Goal: Information Seeking & Learning: Learn about a topic

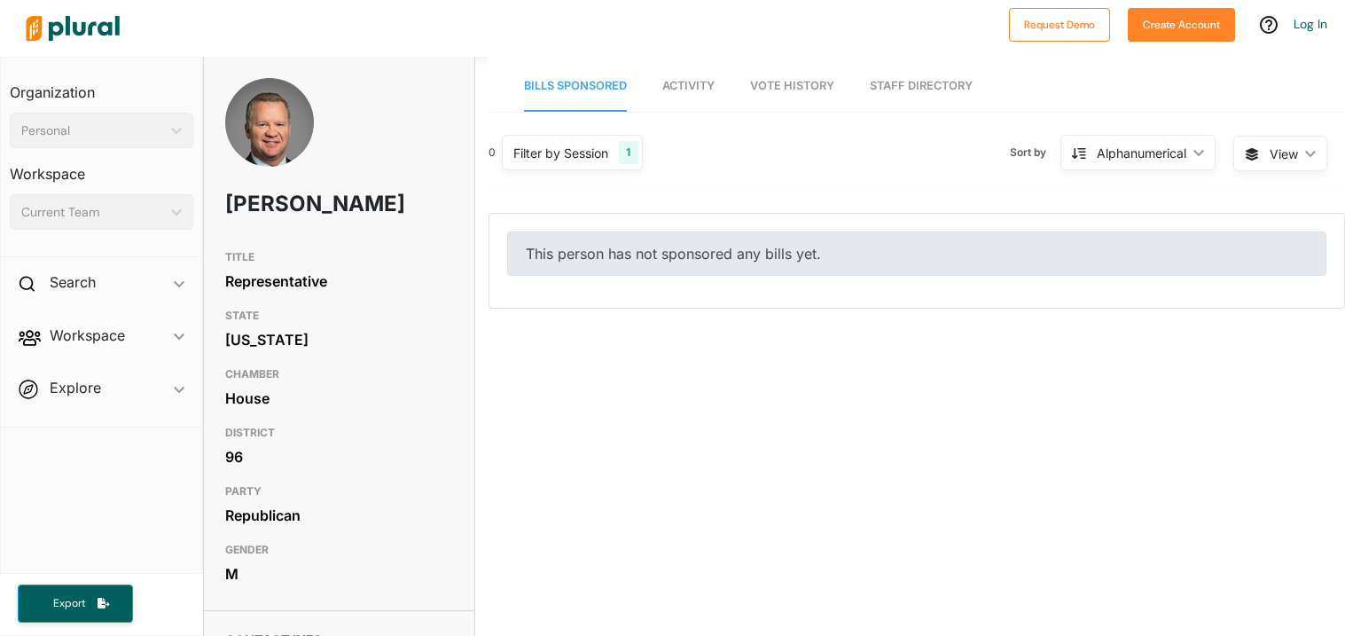
click at [678, 96] on link "Activity" at bounding box center [688, 86] width 52 height 51
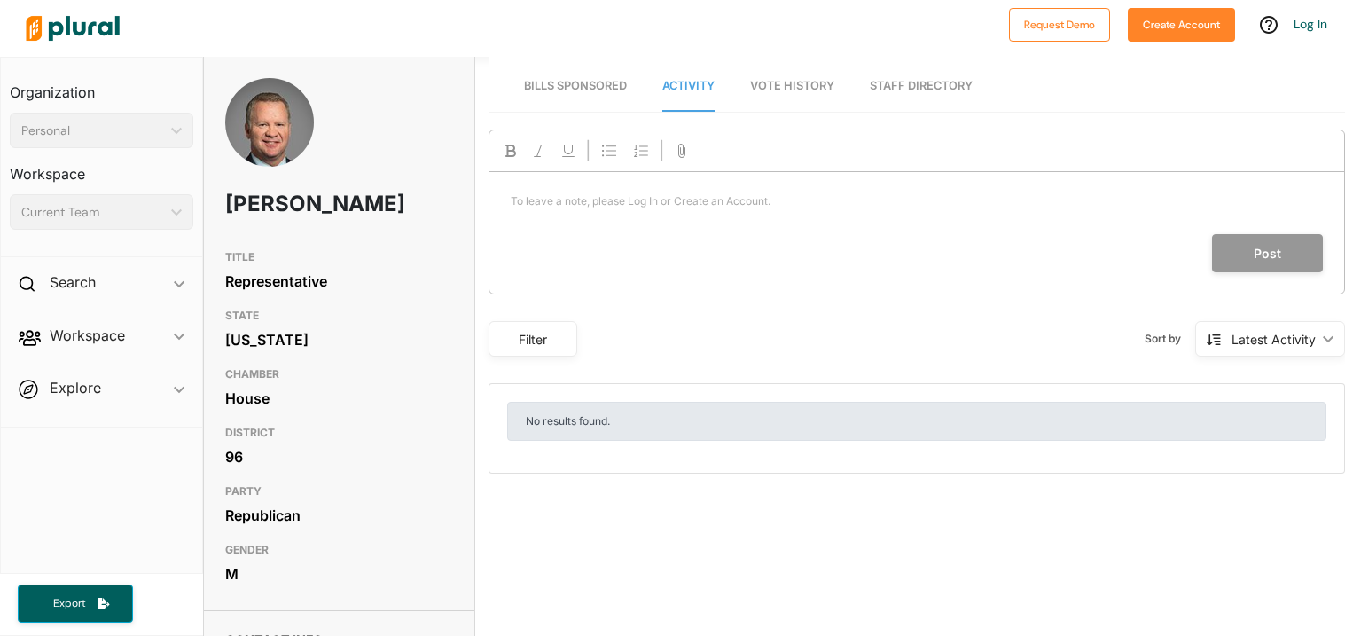
click at [764, 89] on span "Vote History" at bounding box center [792, 85] width 84 height 13
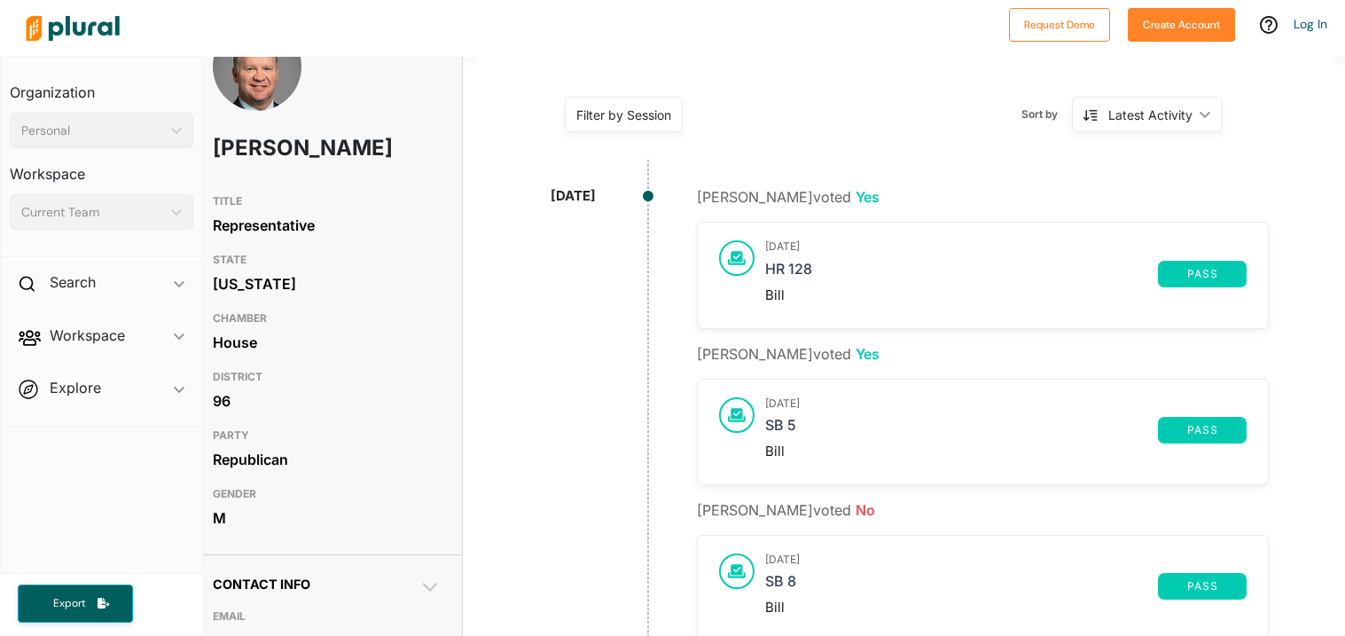
scroll to position [0, 12]
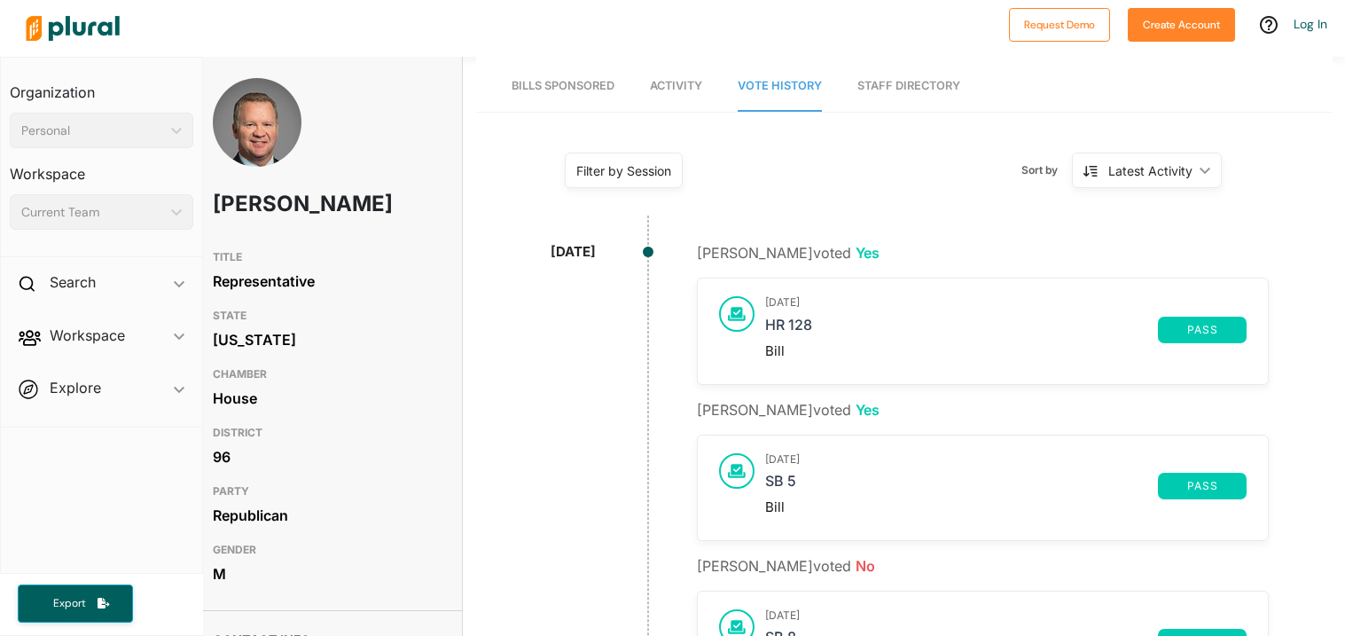
click at [945, 72] on link "Staff Directory" at bounding box center [908, 86] width 103 height 51
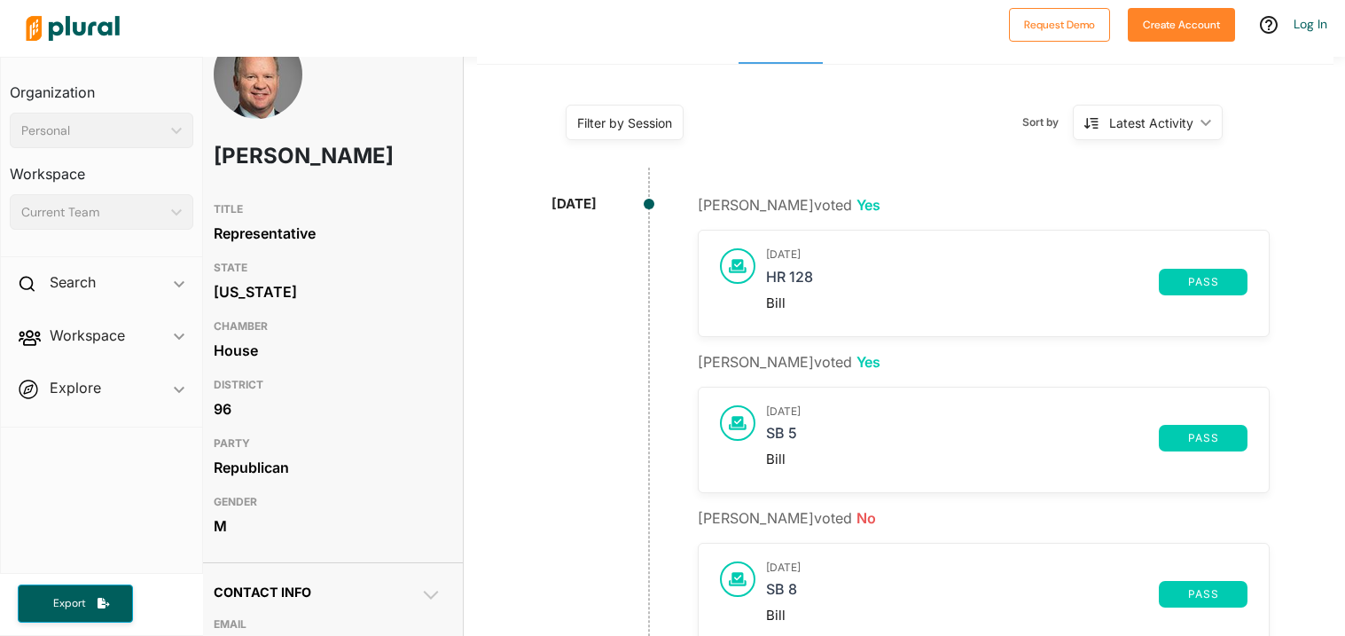
scroll to position [51, 12]
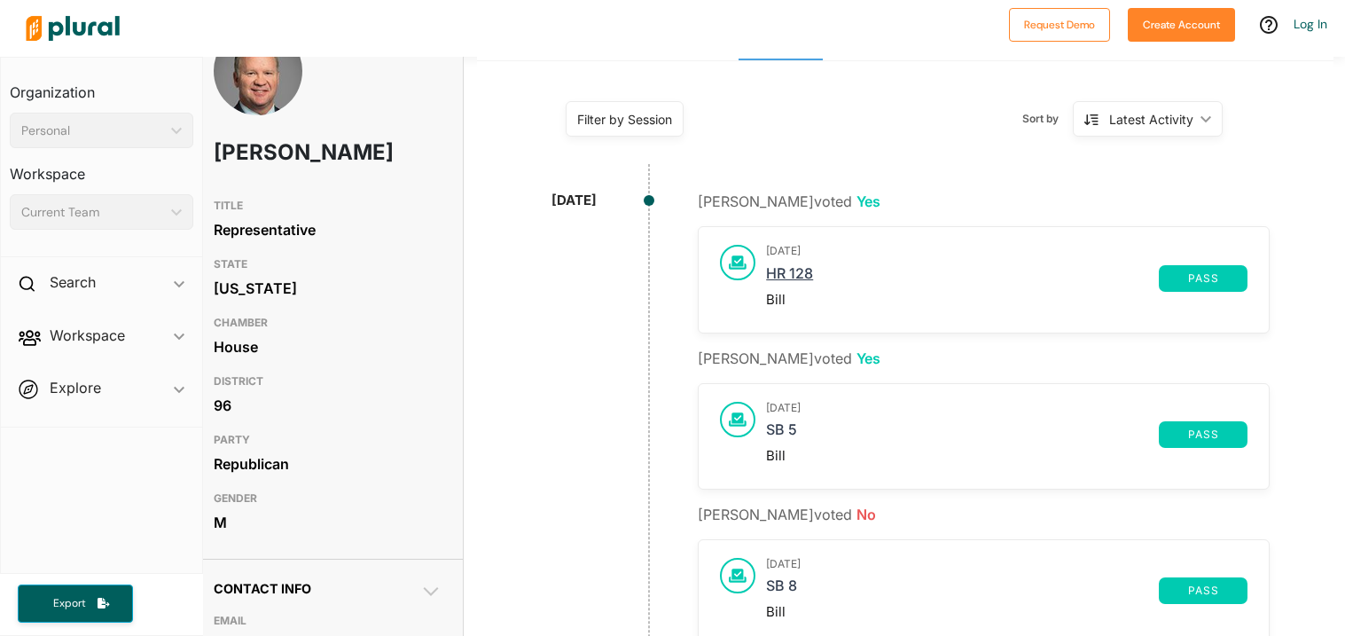
click at [828, 278] on link "HR 128" at bounding box center [962, 278] width 393 height 27
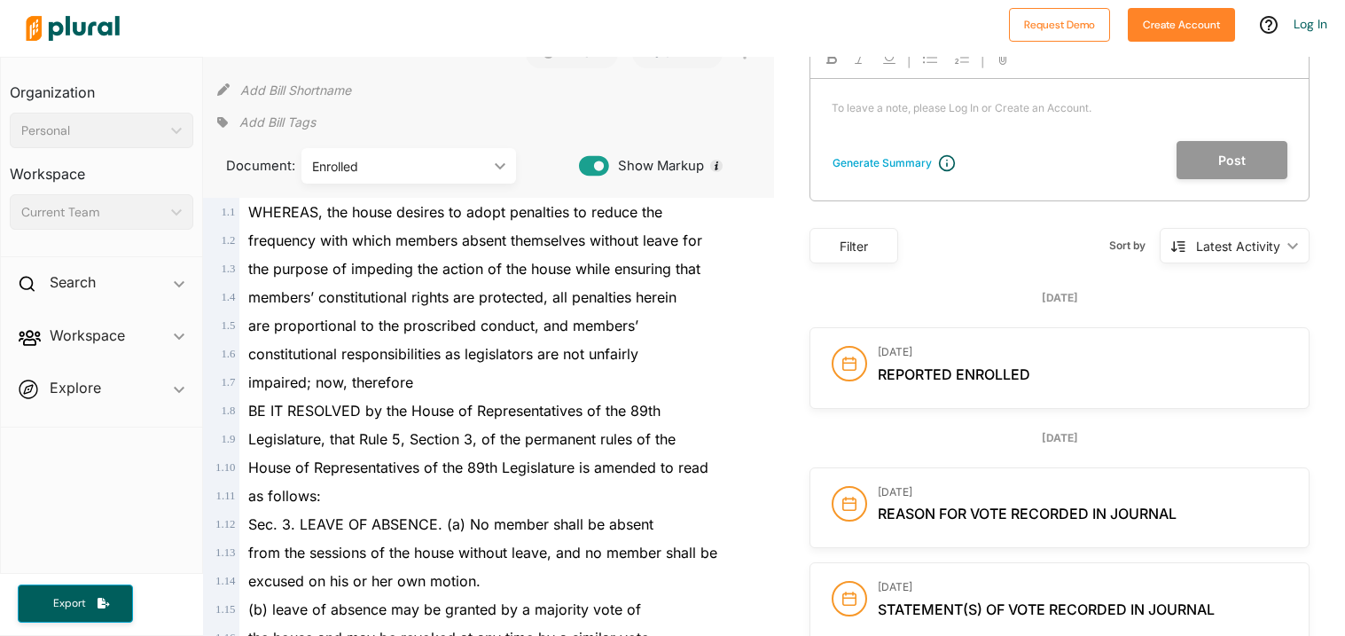
scroll to position [96, 0]
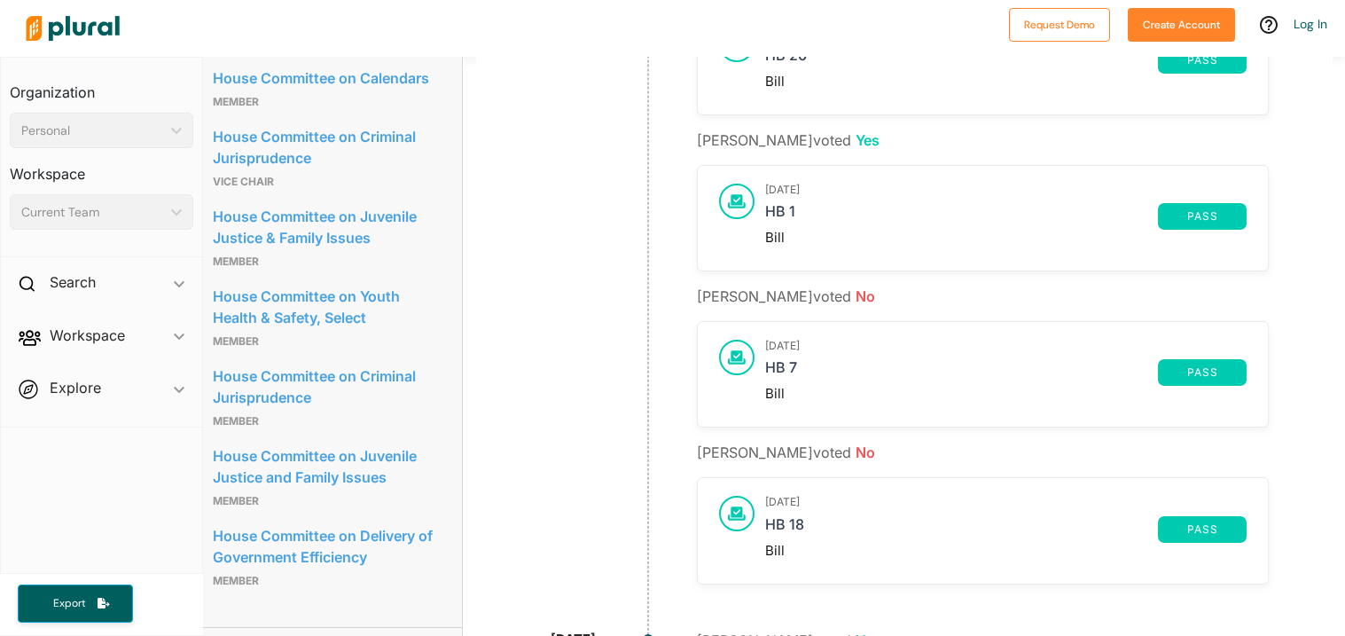
scroll to position [1048, 12]
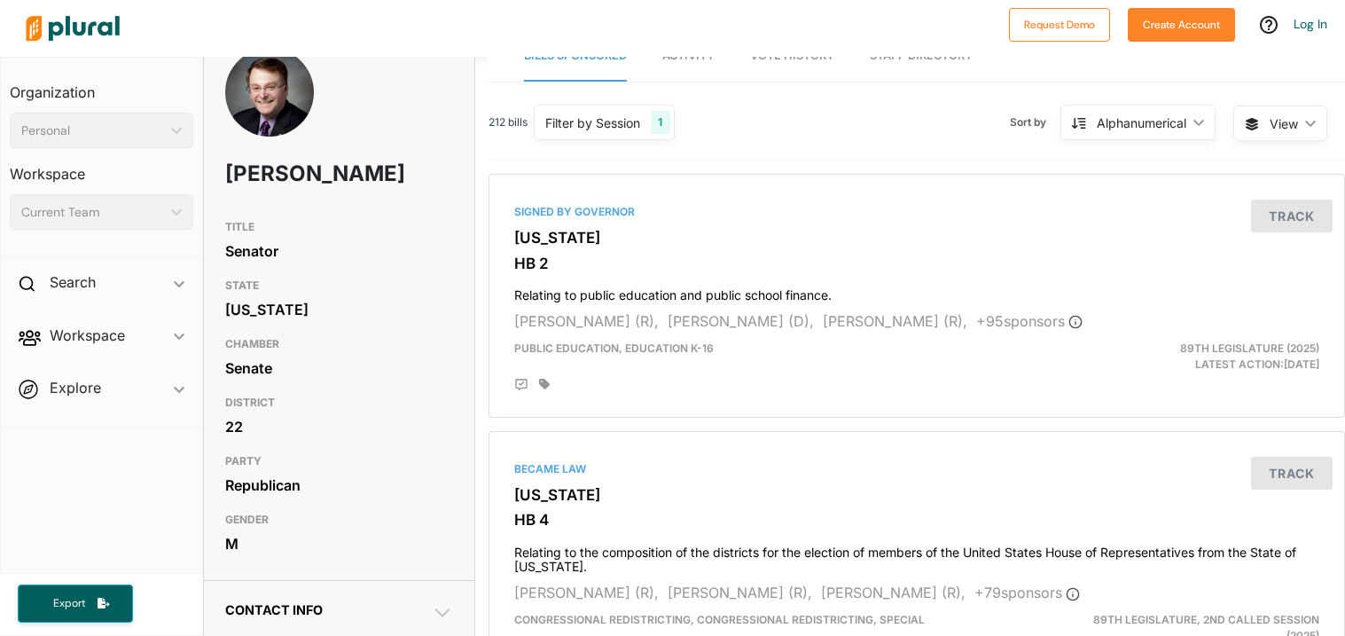
scroll to position [39, 0]
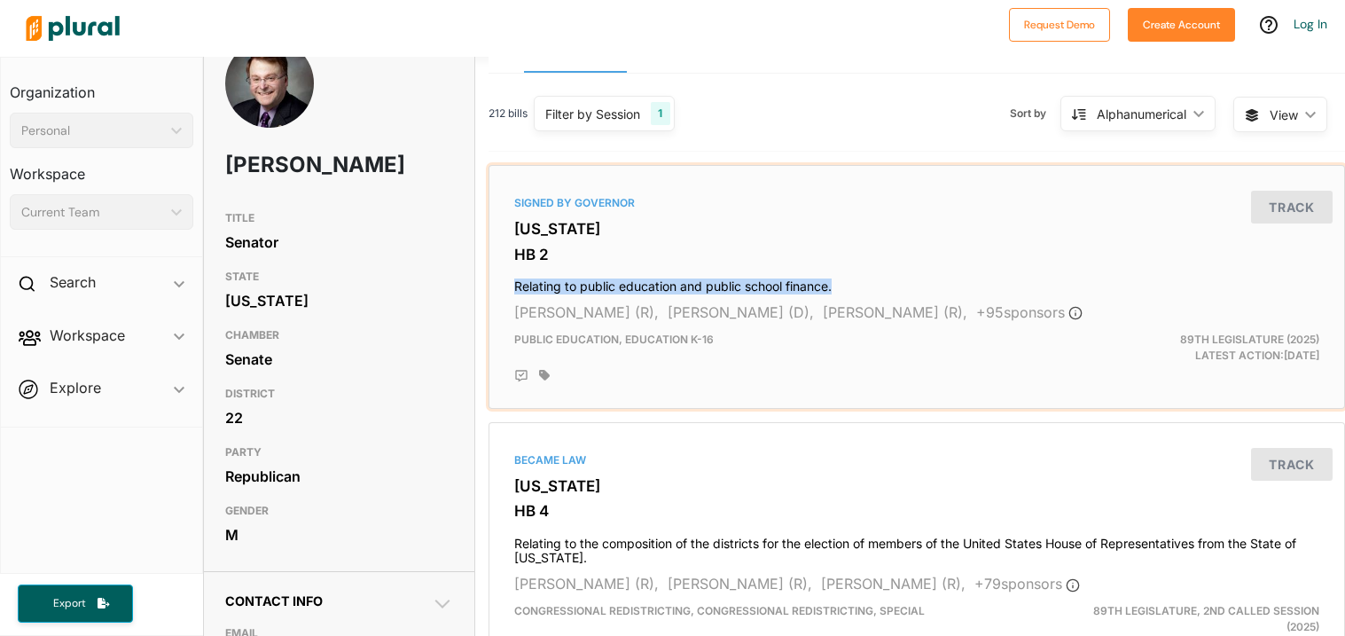
drag, startPoint x: 518, startPoint y: 281, endPoint x: 845, endPoint y: 283, distance: 327.2
click at [845, 283] on h4 "Relating to public education and public school finance." at bounding box center [916, 282] width 805 height 24
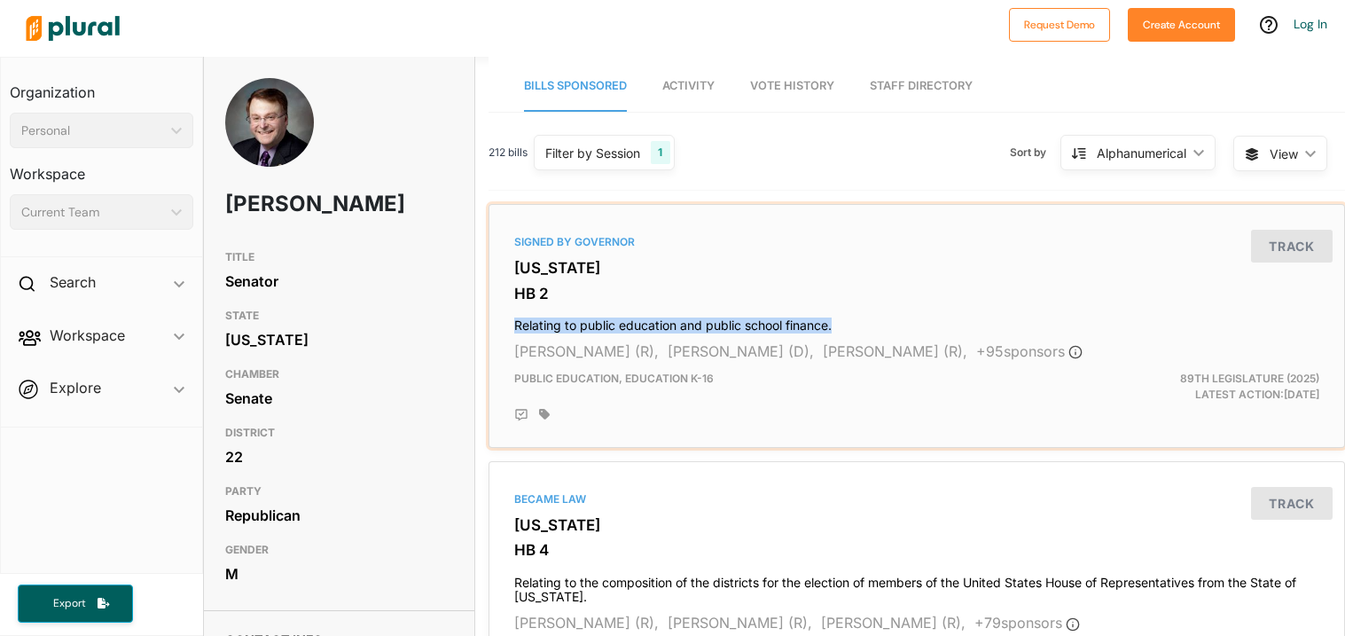
drag, startPoint x: 516, startPoint y: 324, endPoint x: 860, endPoint y: 43, distance: 444.2
click at [853, 329] on h4 "Relating to public education and public school finance." at bounding box center [916, 321] width 805 height 24
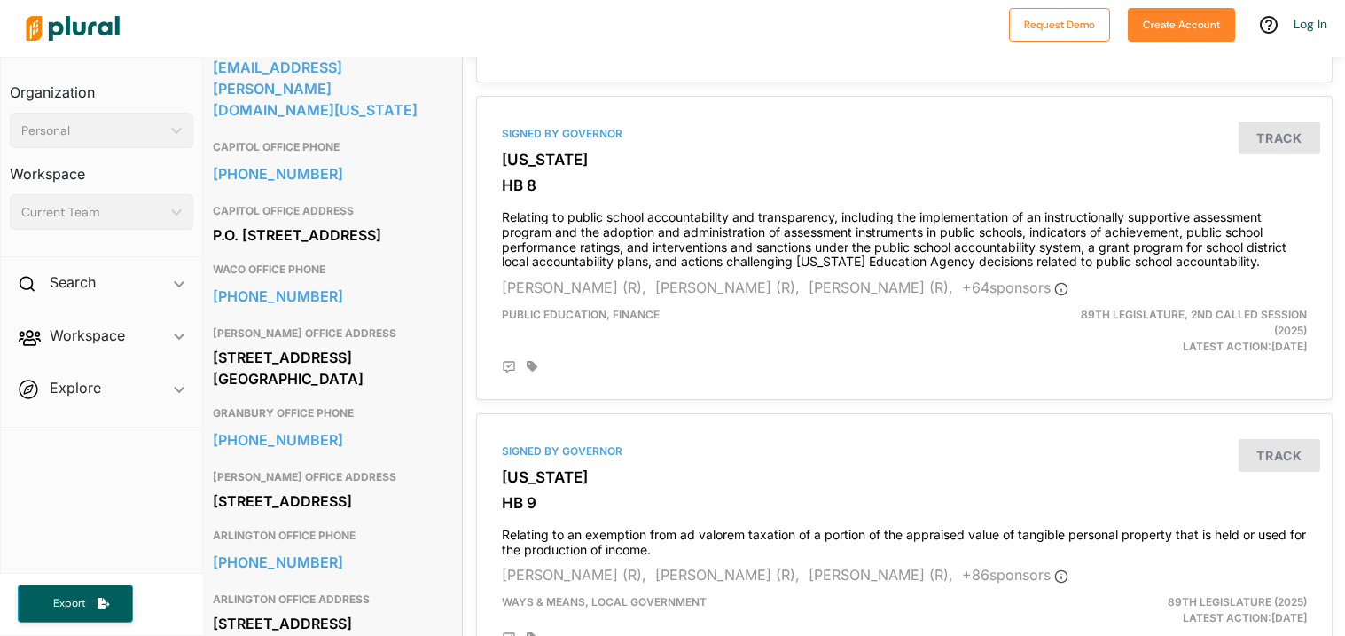
scroll to position [652, 12]
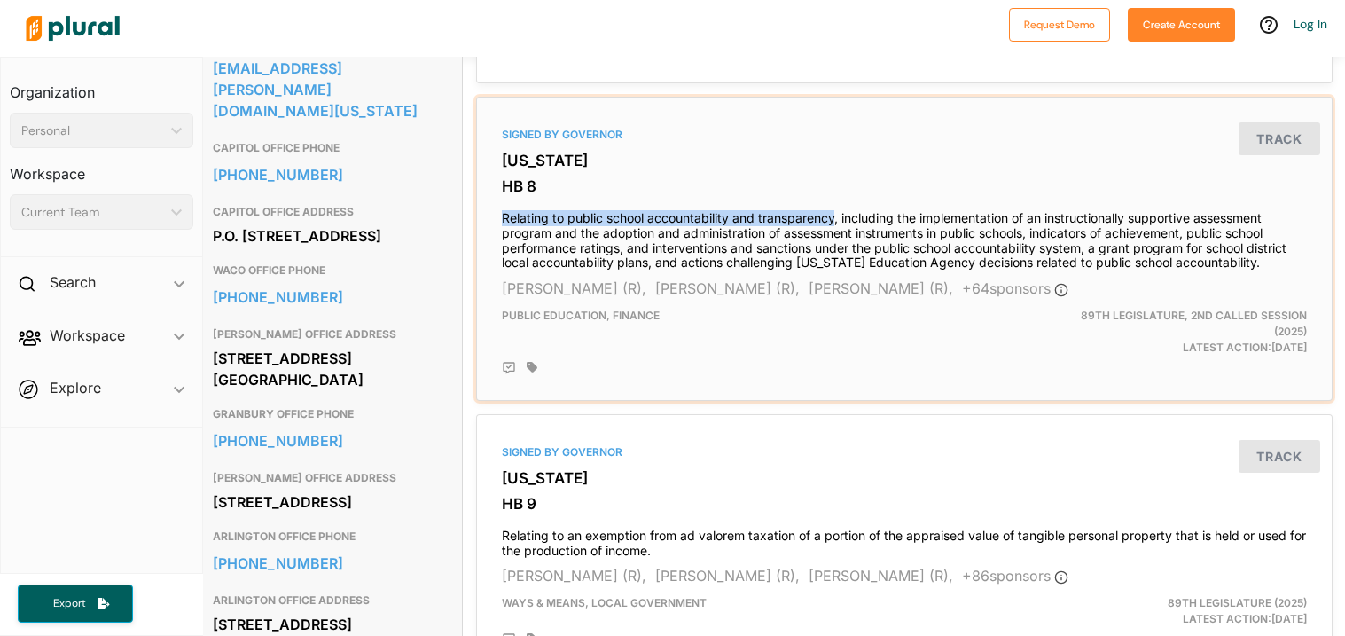
drag, startPoint x: 504, startPoint y: 218, endPoint x: 833, endPoint y: 205, distance: 329.2
click at [833, 205] on h4 "Relating to public school accountability and transparency, including the implem…" at bounding box center [904, 236] width 805 height 68
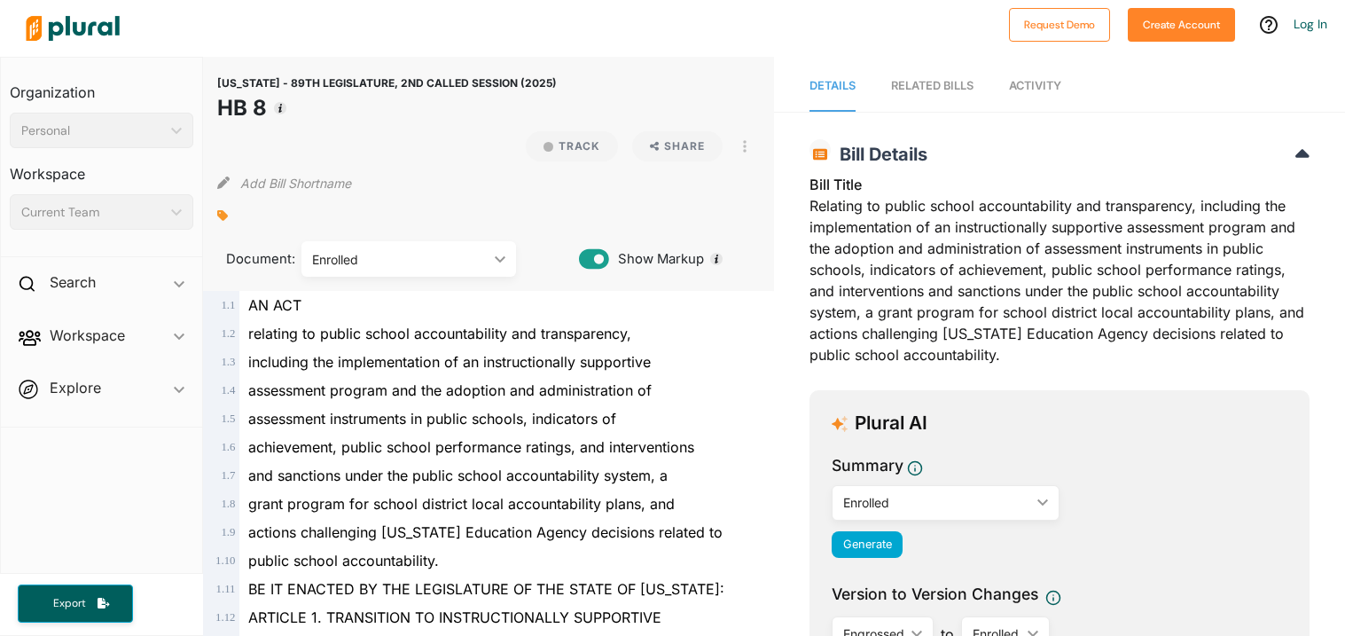
click at [647, 326] on div "relating to public school accountability and transparency," at bounding box center [496, 333] width 514 height 28
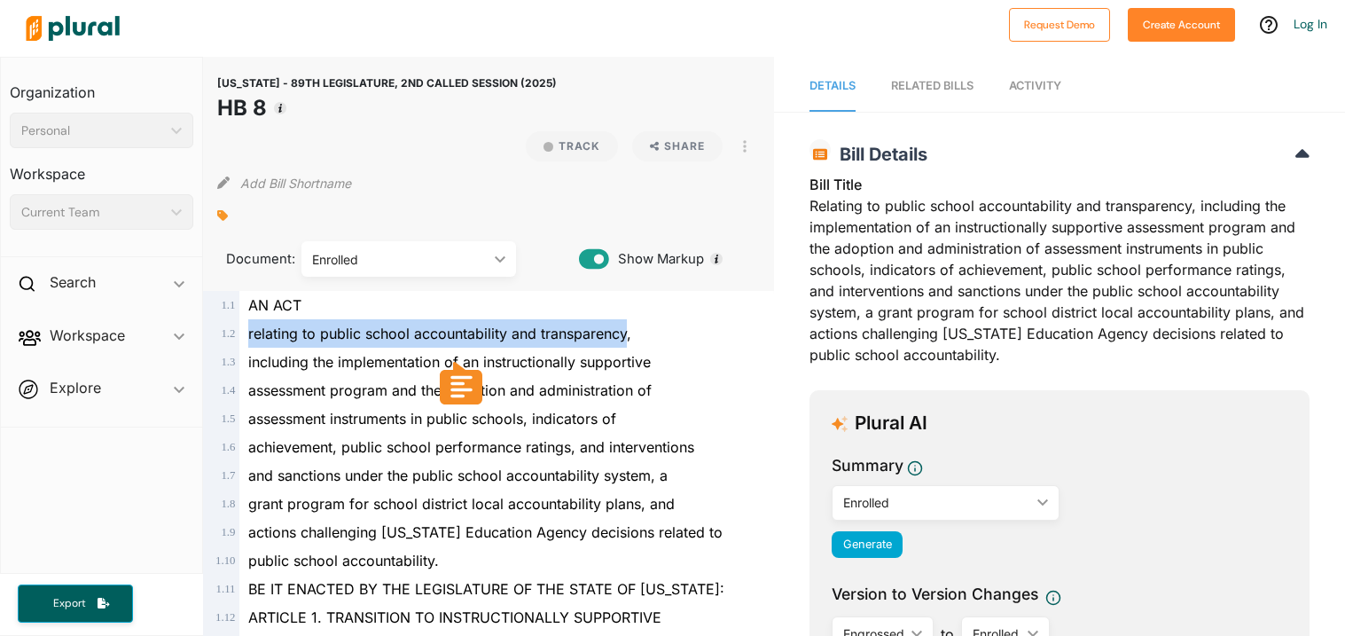
drag, startPoint x: 249, startPoint y: 333, endPoint x: 629, endPoint y: 333, distance: 379.5
click at [629, 333] on span "relating to public school accountability and transparency," at bounding box center [439, 333] width 383 height 18
copy span "relating to public school accountability and transparency"
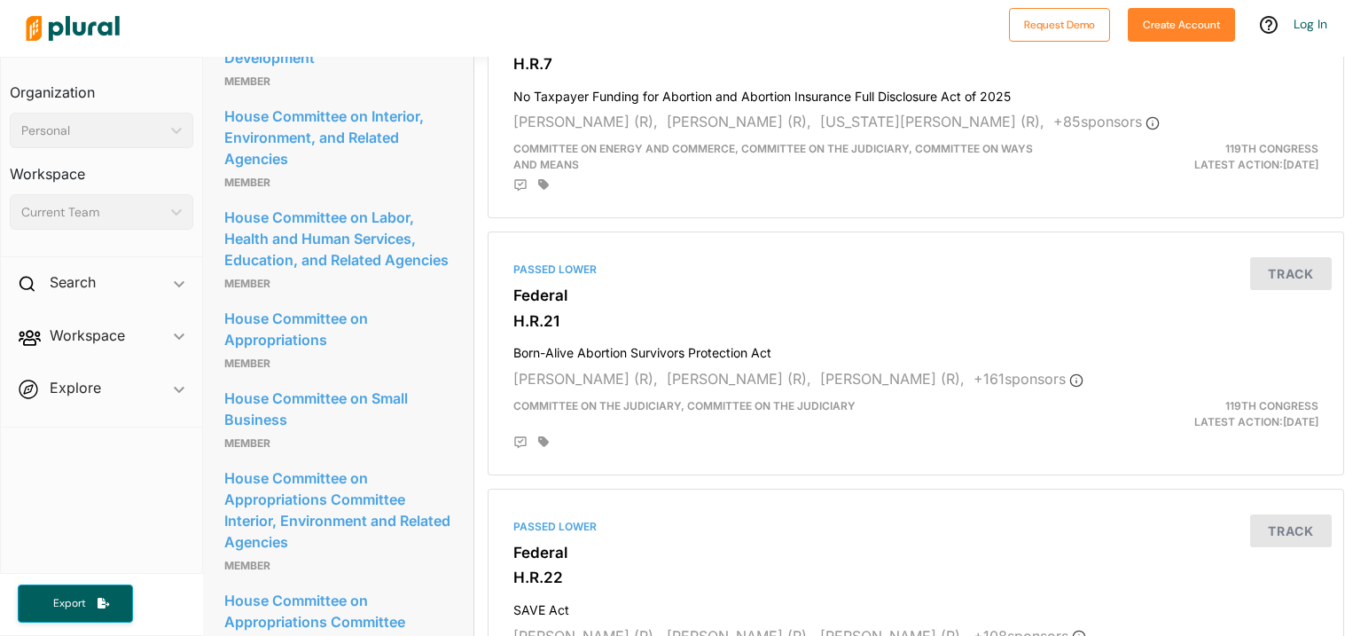
scroll to position [1854, 1]
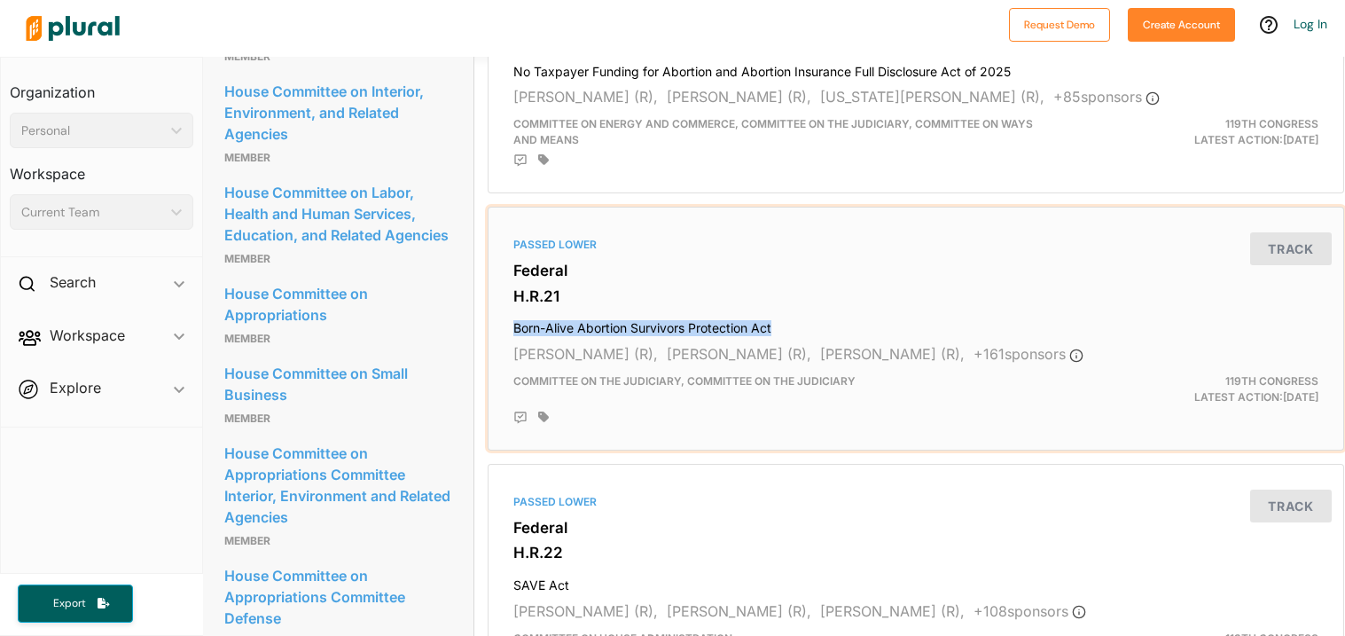
drag, startPoint x: 778, startPoint y: 317, endPoint x: 515, endPoint y: 319, distance: 262.4
click at [515, 319] on h4 "Born-Alive Abortion Survivors Protection Act" at bounding box center [915, 324] width 805 height 24
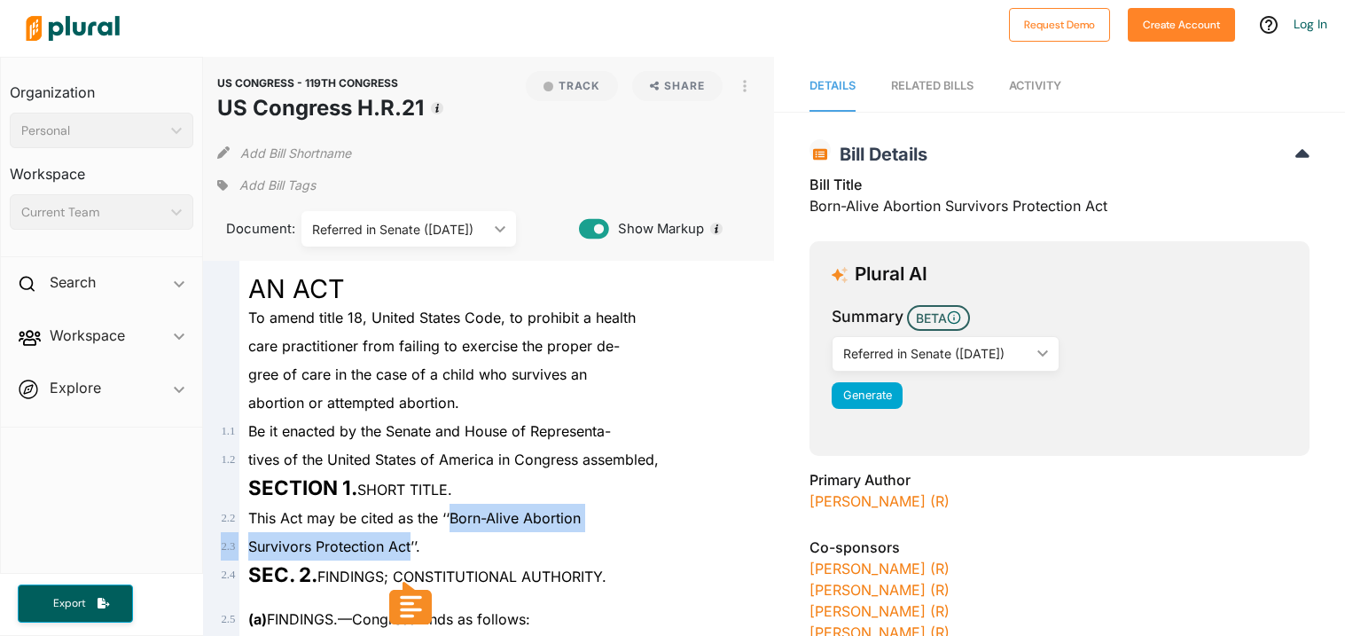
drag, startPoint x: 453, startPoint y: 520, endPoint x: 410, endPoint y: 555, distance: 55.5
copy div "Born-Alive Abortion 2 . 3 Survivors Protection Act"
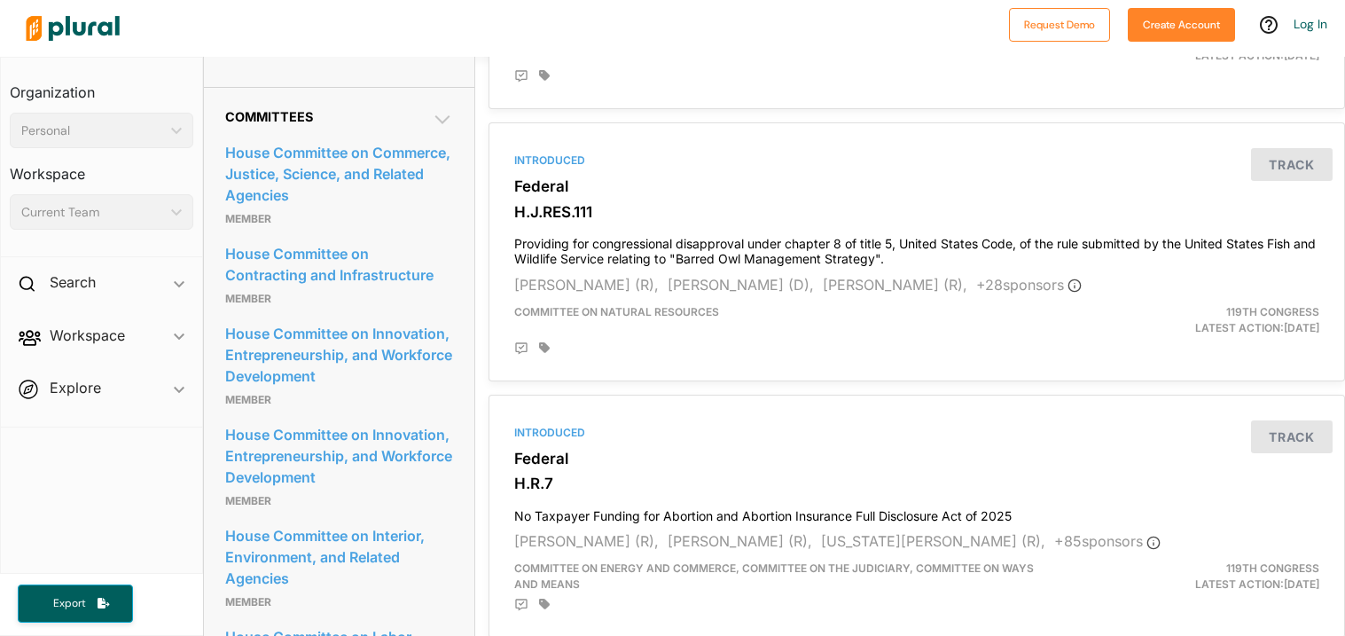
scroll to position [1411, 0]
click at [913, 448] on h3 "Federal" at bounding box center [916, 457] width 805 height 18
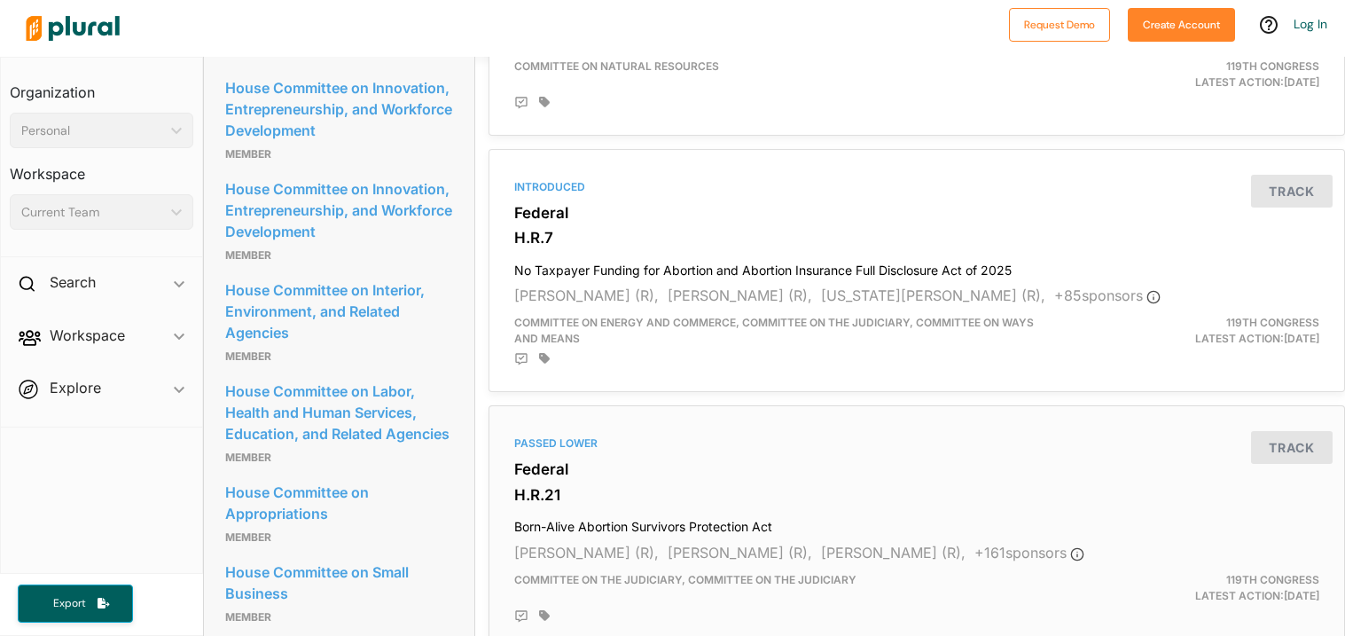
scroll to position [1697, 0]
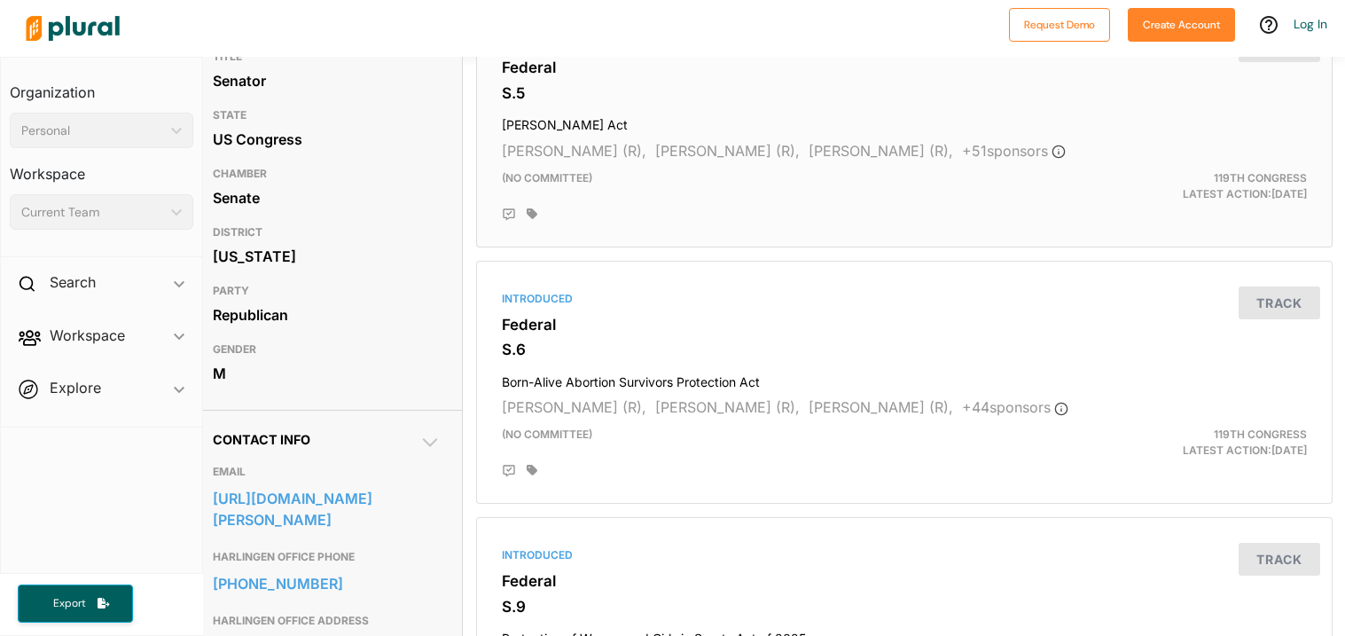
scroll to position [0, 12]
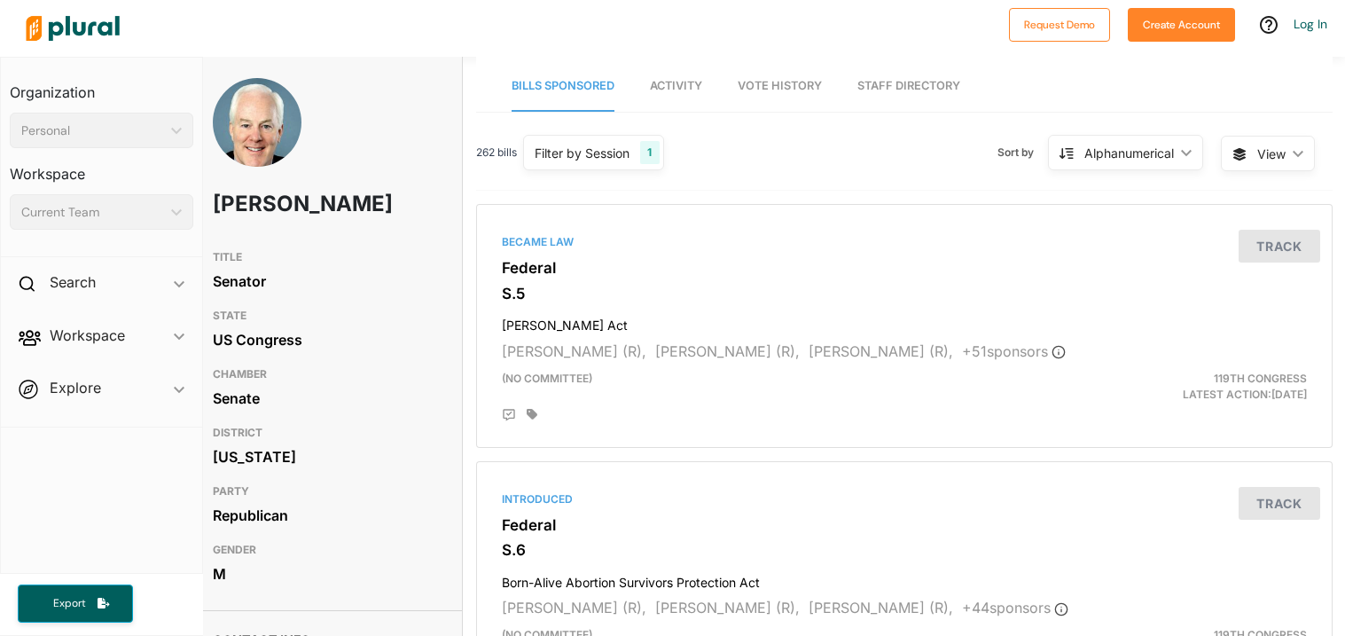
click at [1164, 141] on div "Alphanumerical ic_keyboard_arrow_down" at bounding box center [1125, 152] width 155 height 35
click at [1161, 160] on div "Alphanumerical" at bounding box center [1129, 153] width 90 height 19
click at [1300, 152] on polygon at bounding box center [1298, 154] width 11 height 6
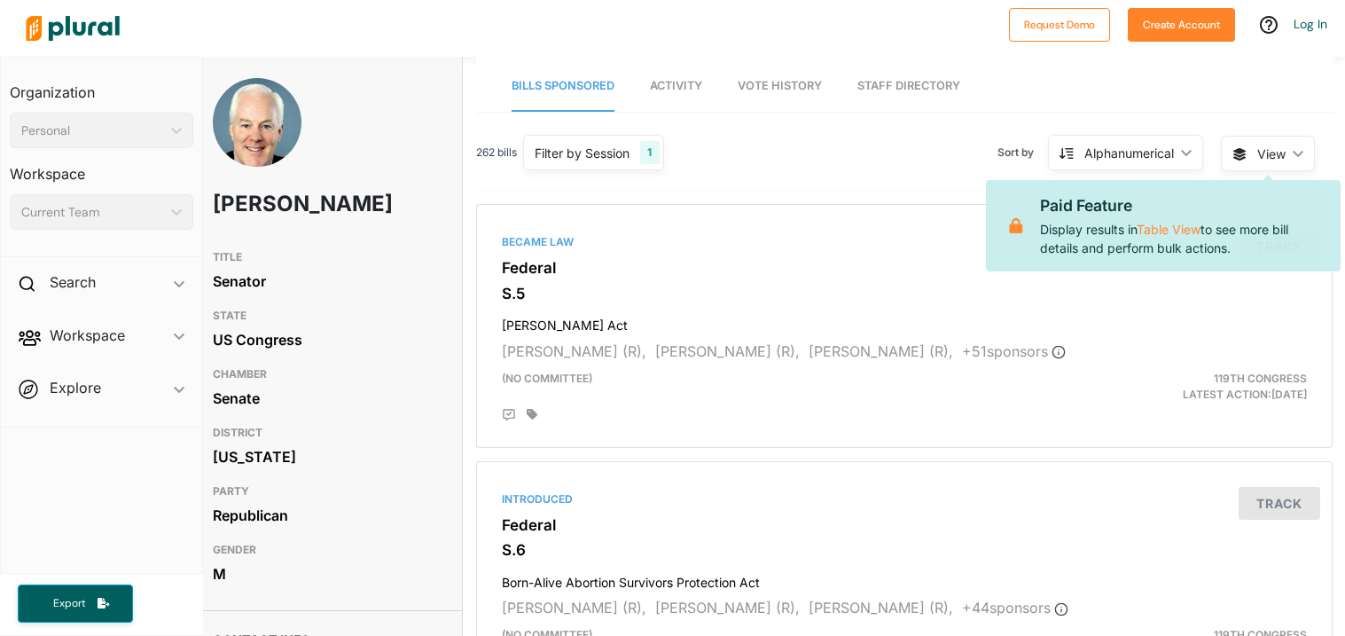
click at [1300, 152] on polygon at bounding box center [1298, 154] width 11 height 6
click at [1282, 74] on nav "Bills Sponsored Activity Vote History Staff Directory" at bounding box center [904, 84] width 856 height 55
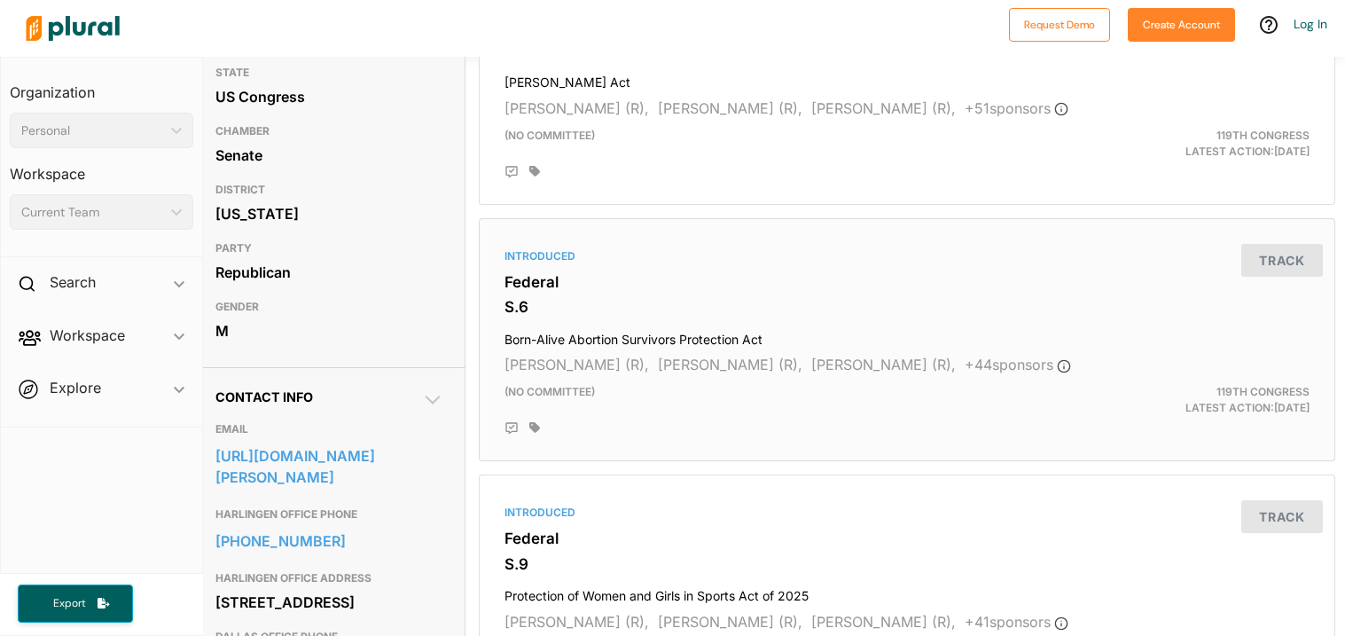
scroll to position [238, 10]
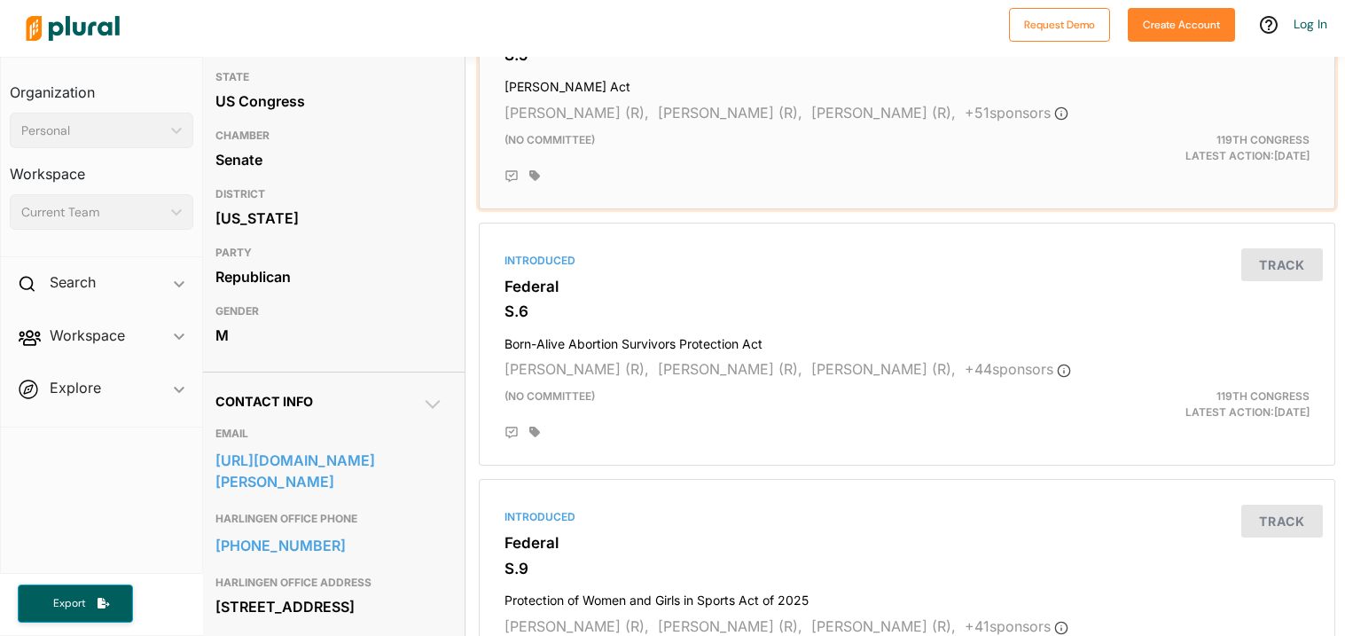
click at [925, 135] on div "(no committee)" at bounding box center [768, 148] width 554 height 32
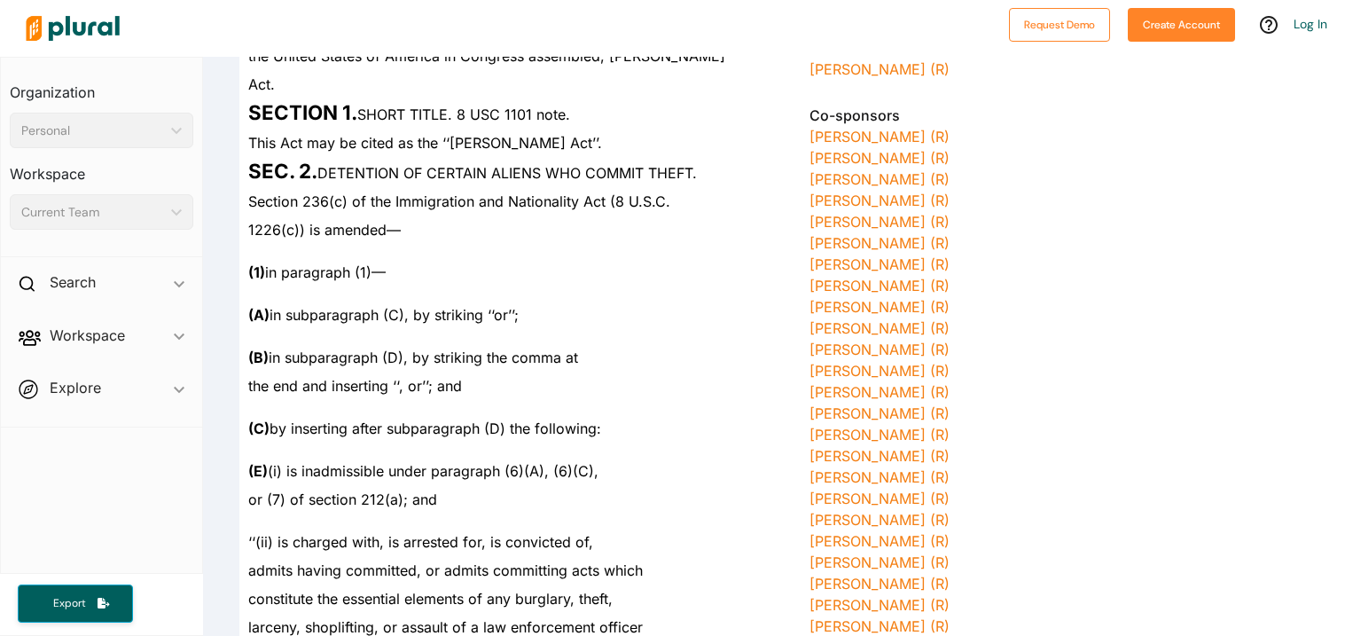
scroll to position [434, 0]
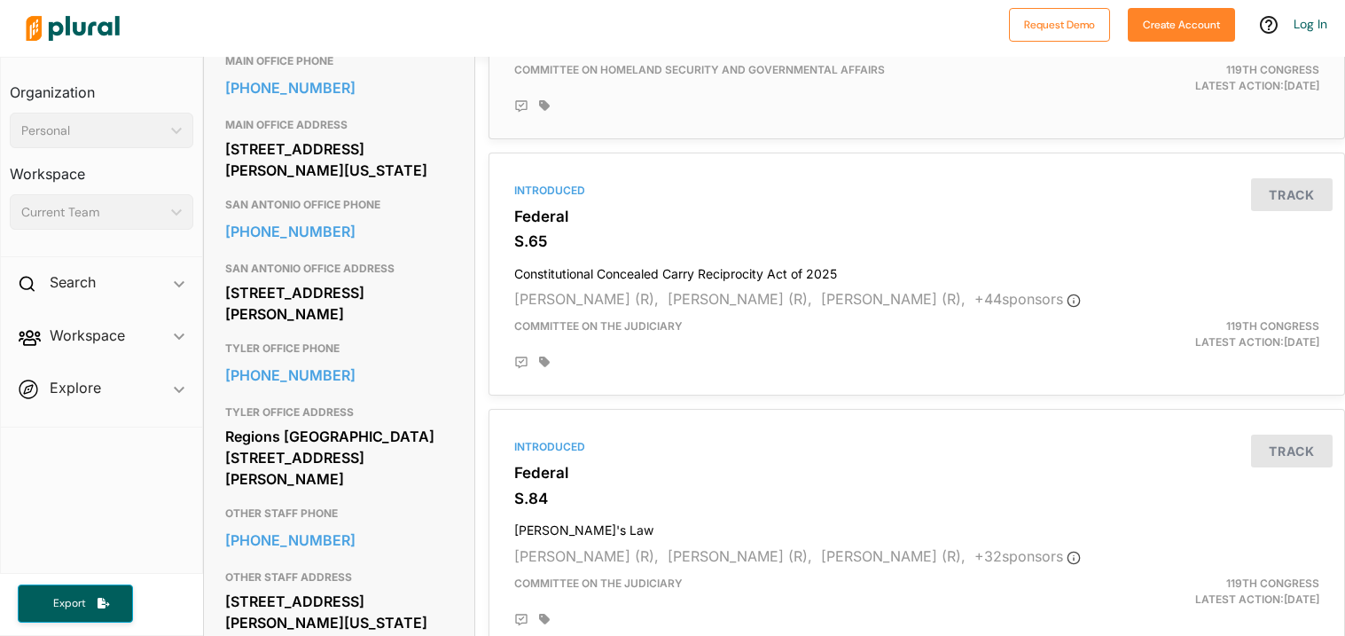
scroll to position [1350, 0]
click at [606, 487] on div "Introduced Federal S.84 Sarah's Law Joni Ernst (R), Chuck Grassley (R), Katie B…" at bounding box center [916, 531] width 841 height 228
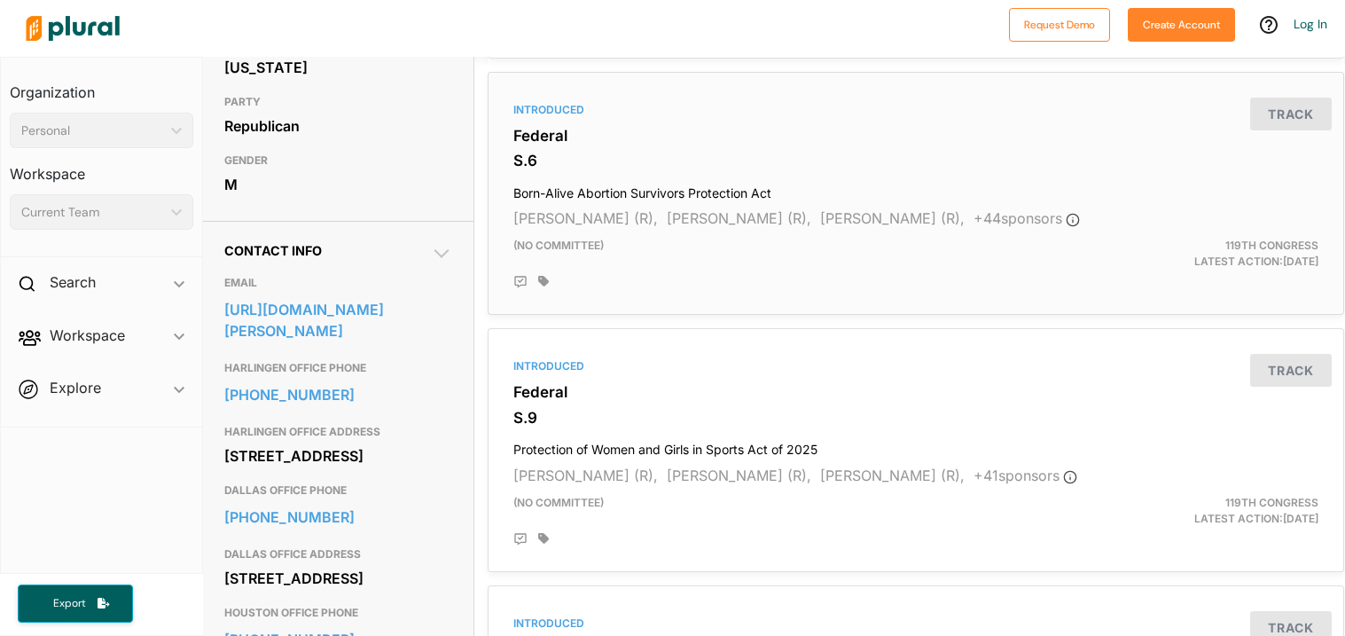
scroll to position [0, 1]
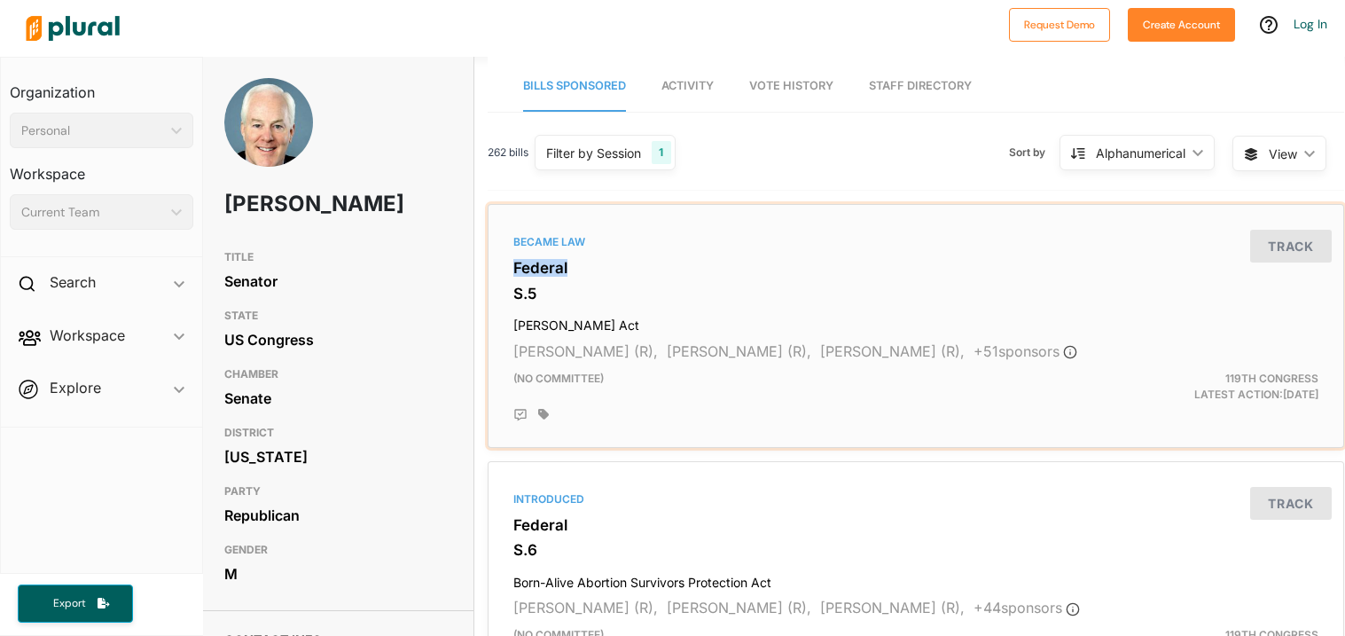
click at [652, 234] on div "Became Law Federal S.5 Laken Riley Act Katie Britt (R), Jim Risch (R), James La…" at bounding box center [916, 326] width 841 height 228
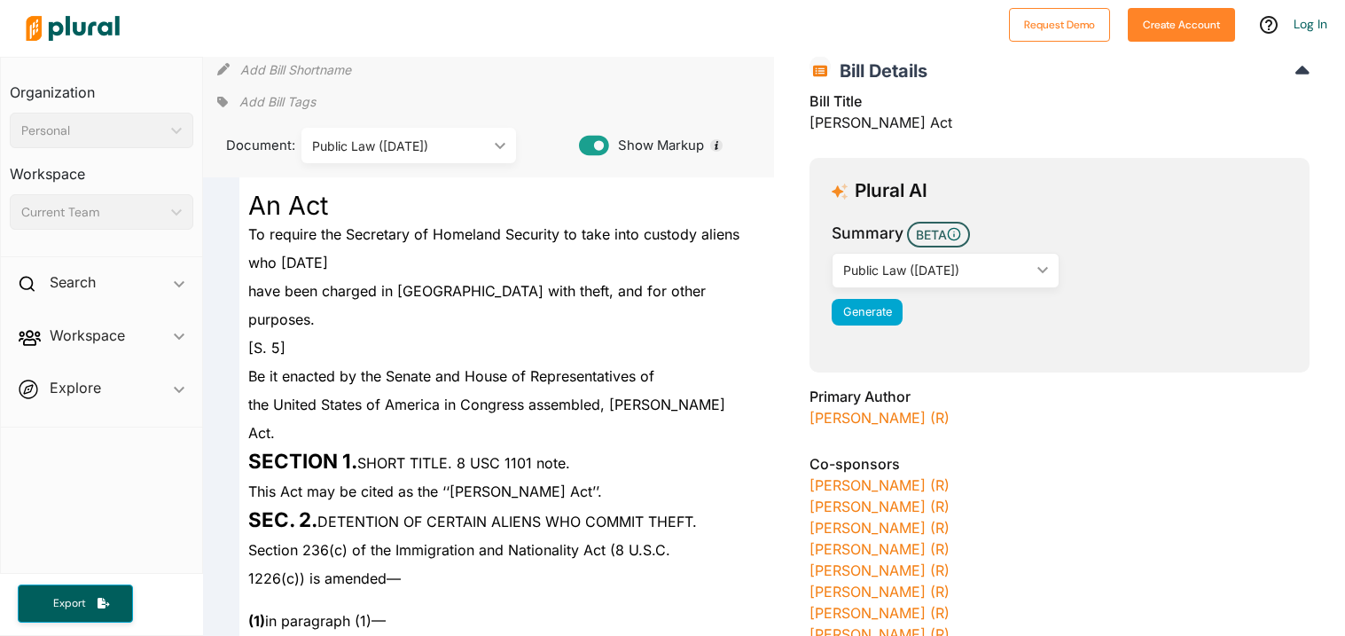
scroll to position [88, 0]
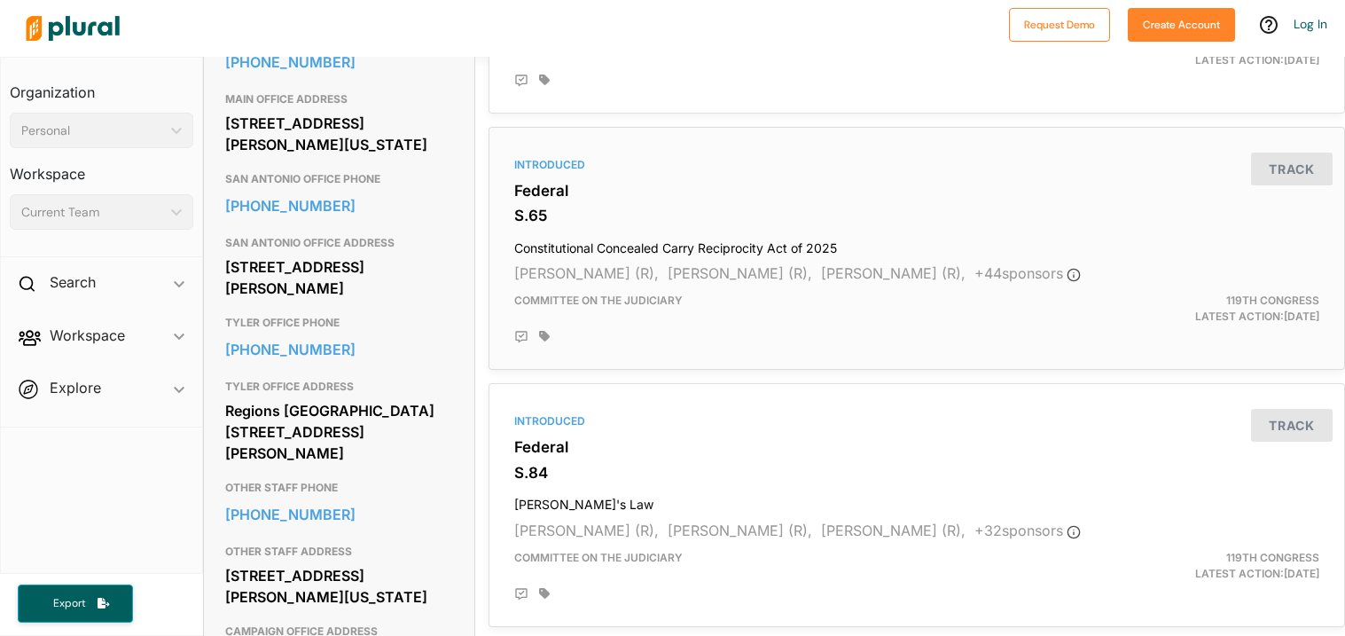
scroll to position [1381, 0]
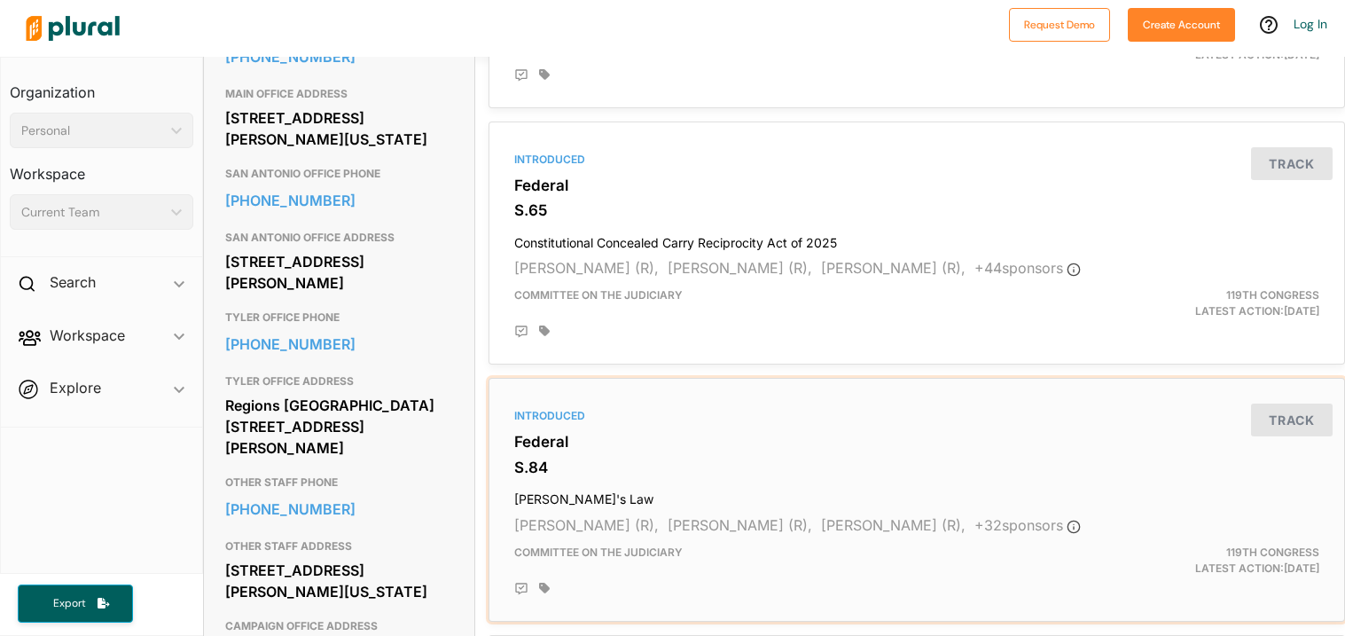
click at [821, 528] on span "[PERSON_NAME] (R)," at bounding box center [893, 525] width 145 height 18
click at [766, 473] on h3 "S.84" at bounding box center [916, 467] width 805 height 18
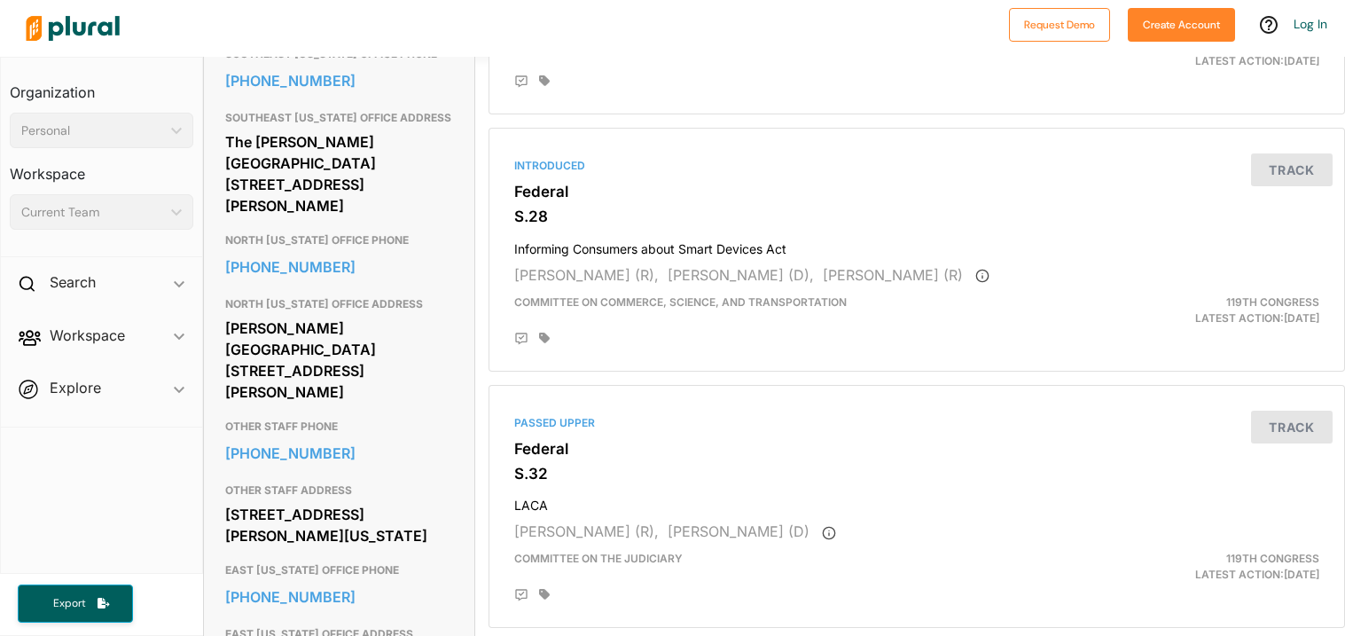
scroll to position [848, 0]
click at [714, 449] on h3 "Federal" at bounding box center [916, 448] width 805 height 18
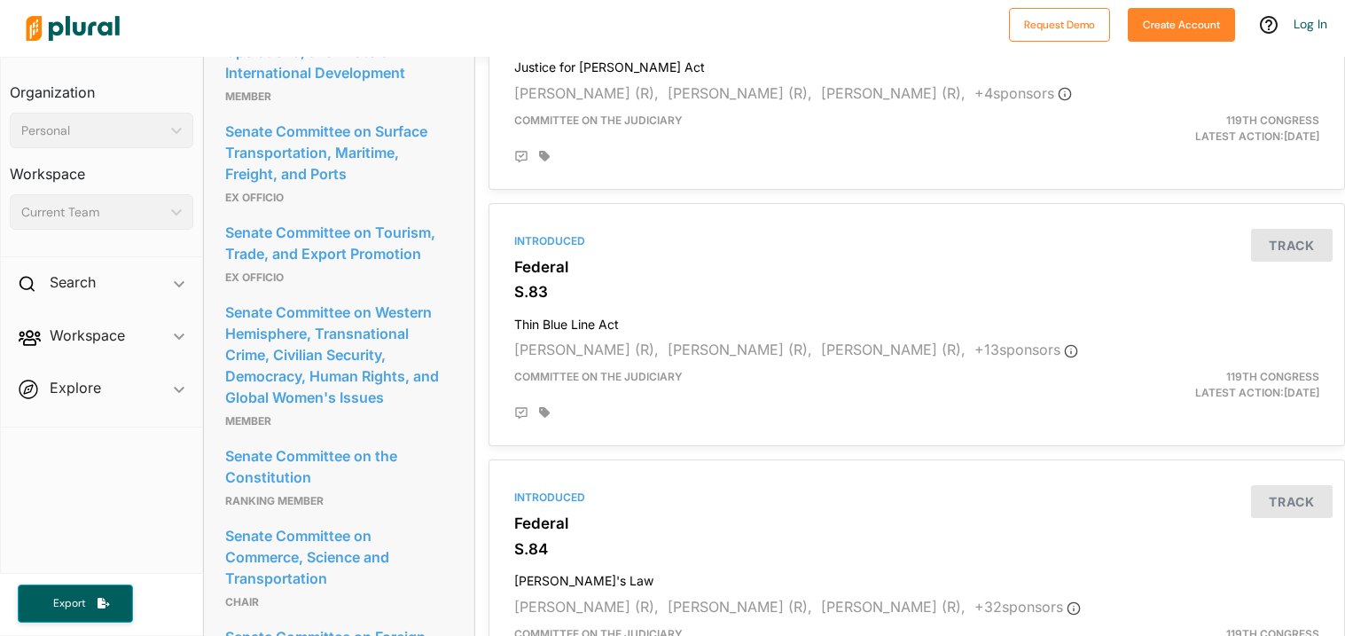
scroll to position [3116, 0]
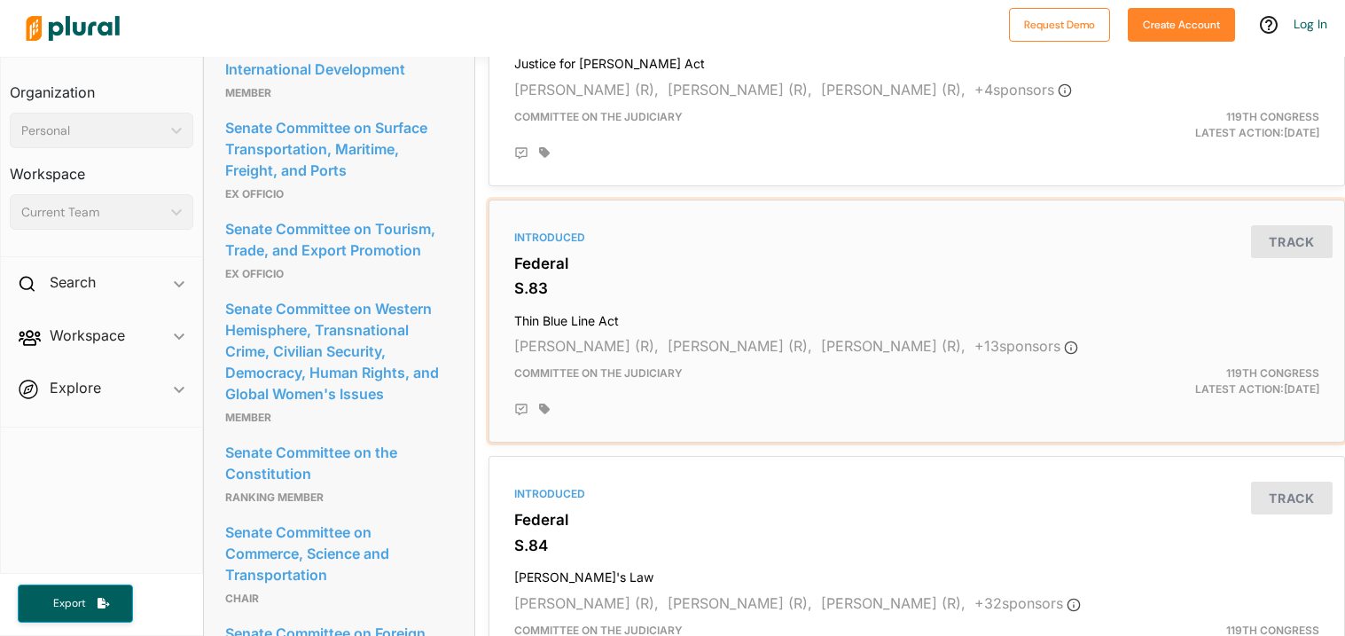
click at [743, 365] on div "Introduced Federal S.83 Thin Blue Line Act Ted Cruz (R), John Neely Kennedy (R)…" at bounding box center [916, 321] width 841 height 228
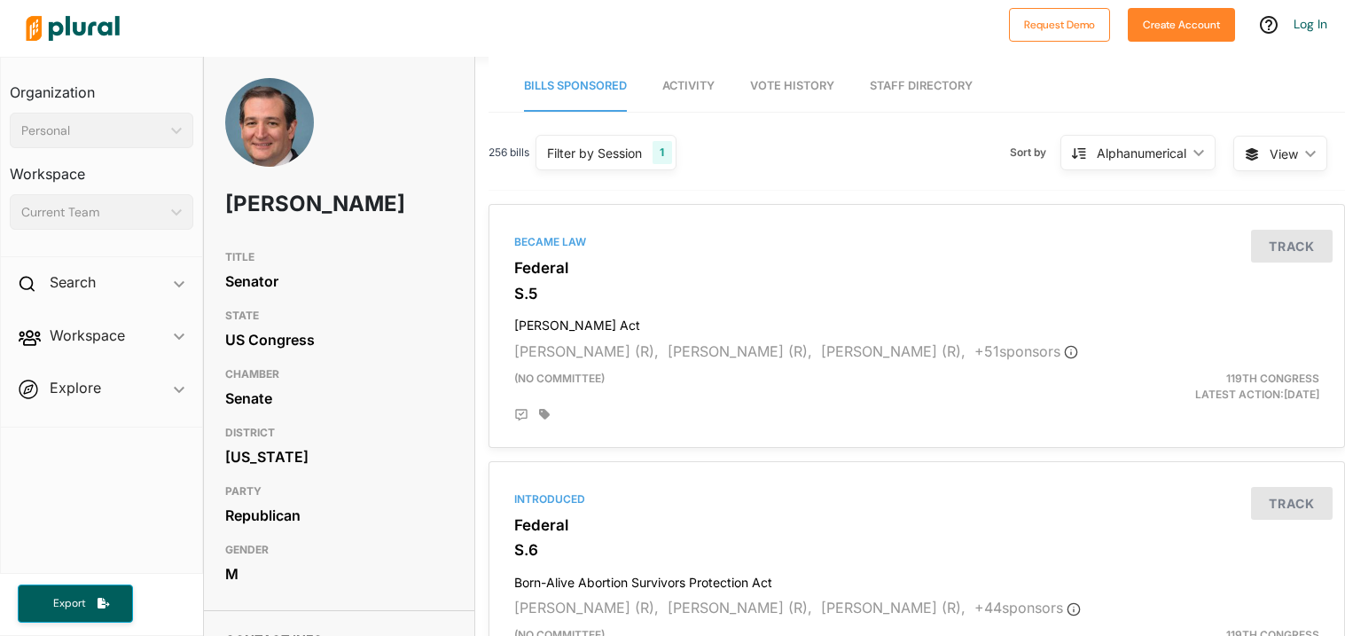
scroll to position [25, 0]
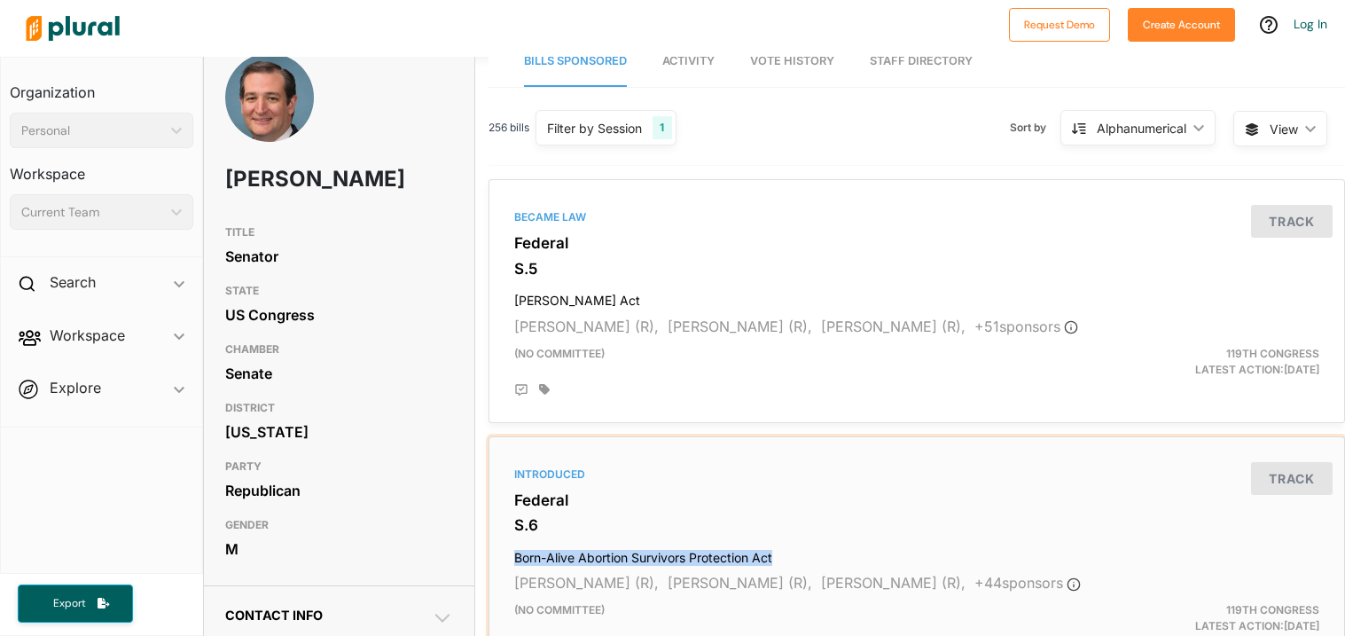
drag, startPoint x: 779, startPoint y: 554, endPoint x: 514, endPoint y: 556, distance: 265.1
click at [514, 556] on h4 "Born-Alive Abortion Survivors Protection Act" at bounding box center [916, 554] width 805 height 24
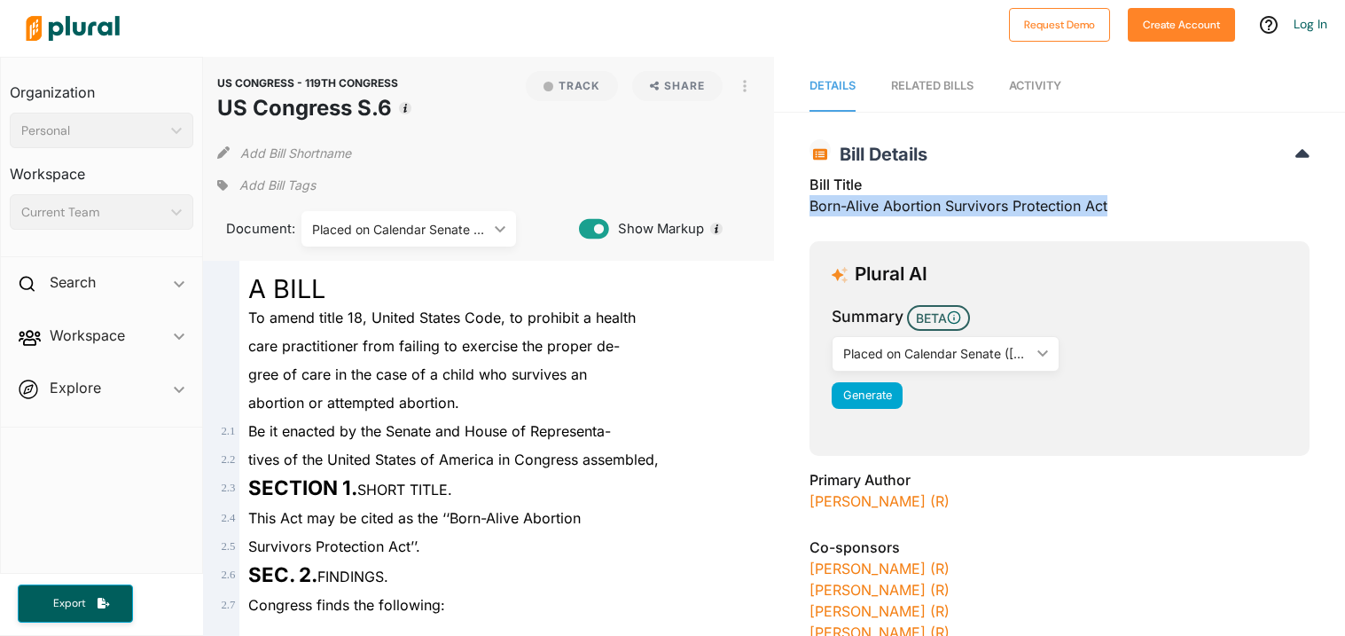
drag, startPoint x: 1123, startPoint y: 205, endPoint x: 806, endPoint y: 208, distance: 317.4
copy div "Born-Alive Abortion Survivors Protection Act"
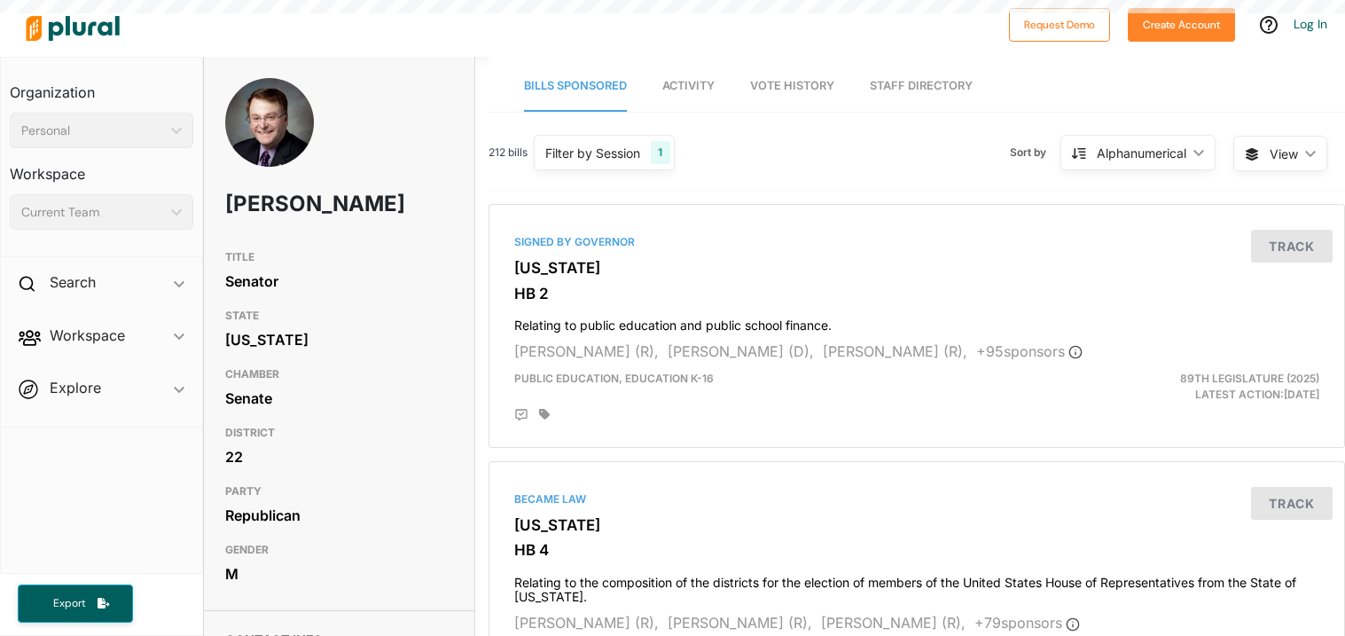
click at [786, 79] on span "Vote History" at bounding box center [792, 85] width 84 height 13
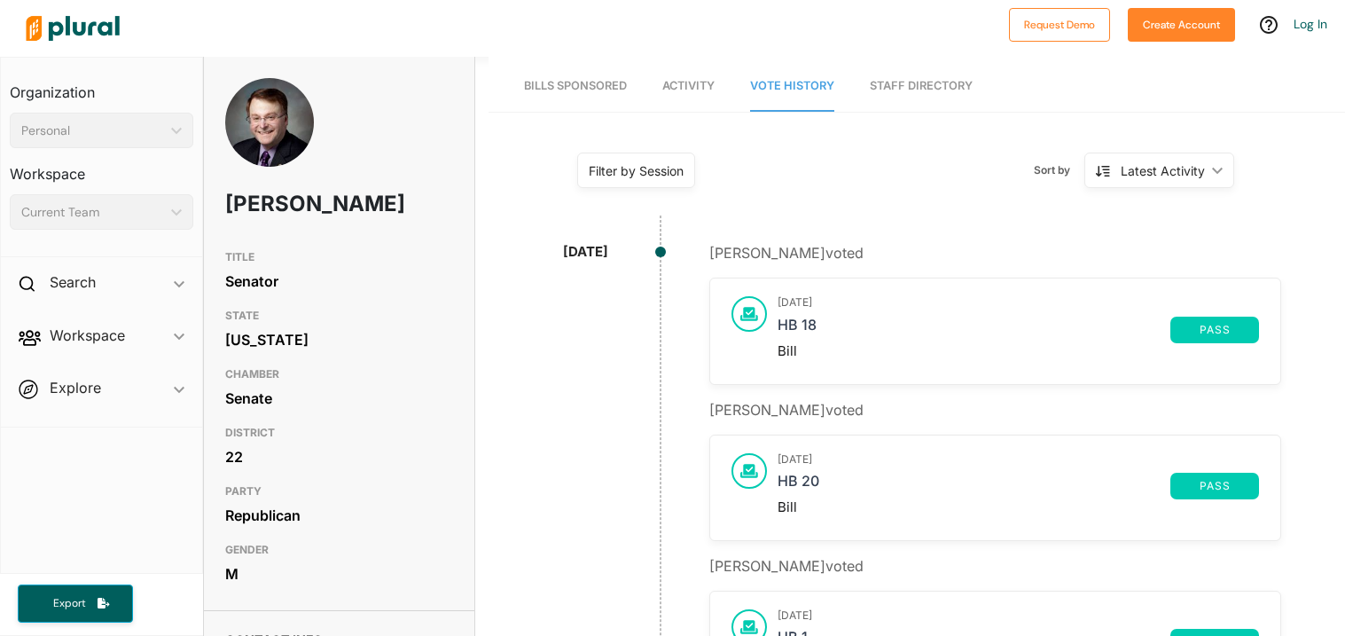
click at [541, 83] on span "Bills Sponsored" at bounding box center [575, 85] width 103 height 13
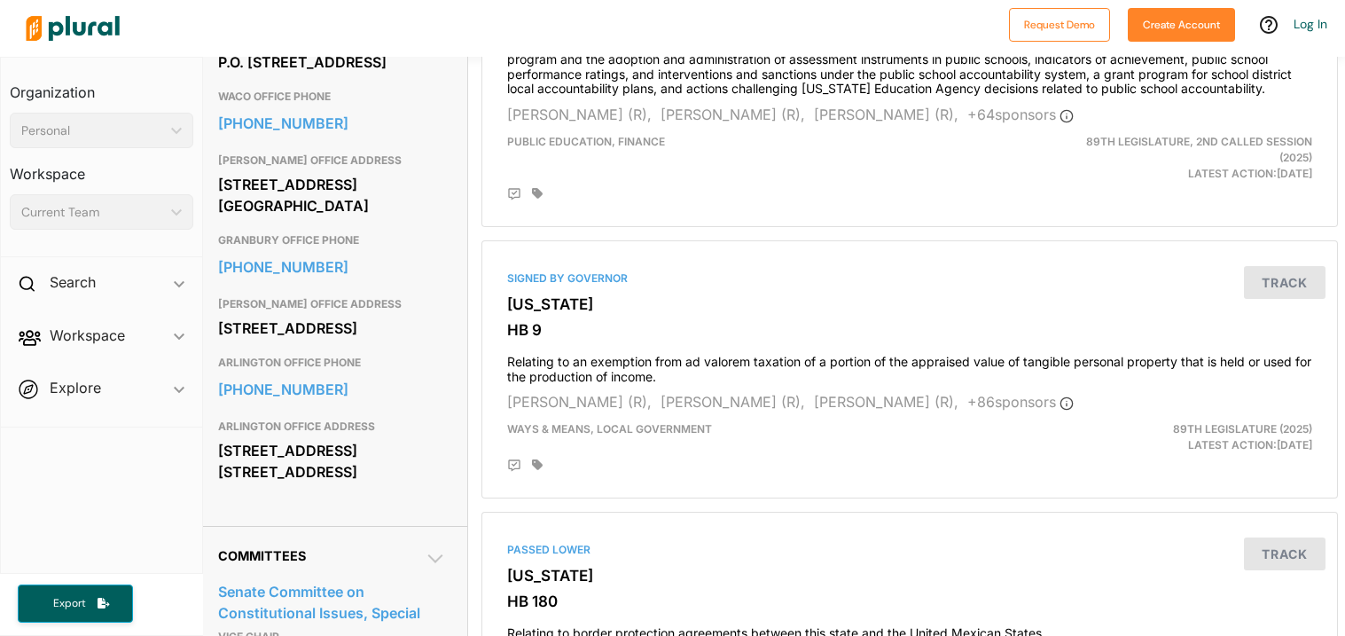
scroll to position [825, 0]
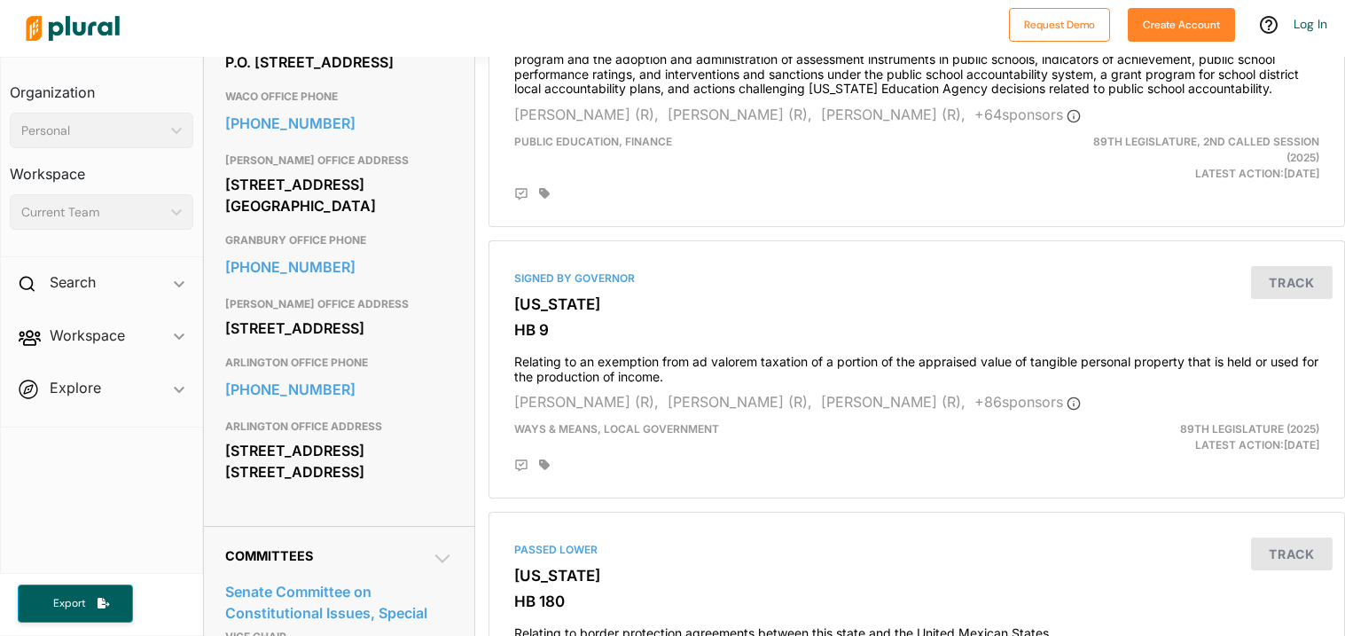
drag, startPoint x: 390, startPoint y: 504, endPoint x: 228, endPoint y: 464, distance: 167.1
click at [228, 464] on div "3900 Arlington Highlands Blvd. Suite 265 Arlington, TX 76018" at bounding box center [339, 461] width 228 height 48
copy div "3900 Arlington Highlands Blvd. Suite 265 Arlington, TX 76018"
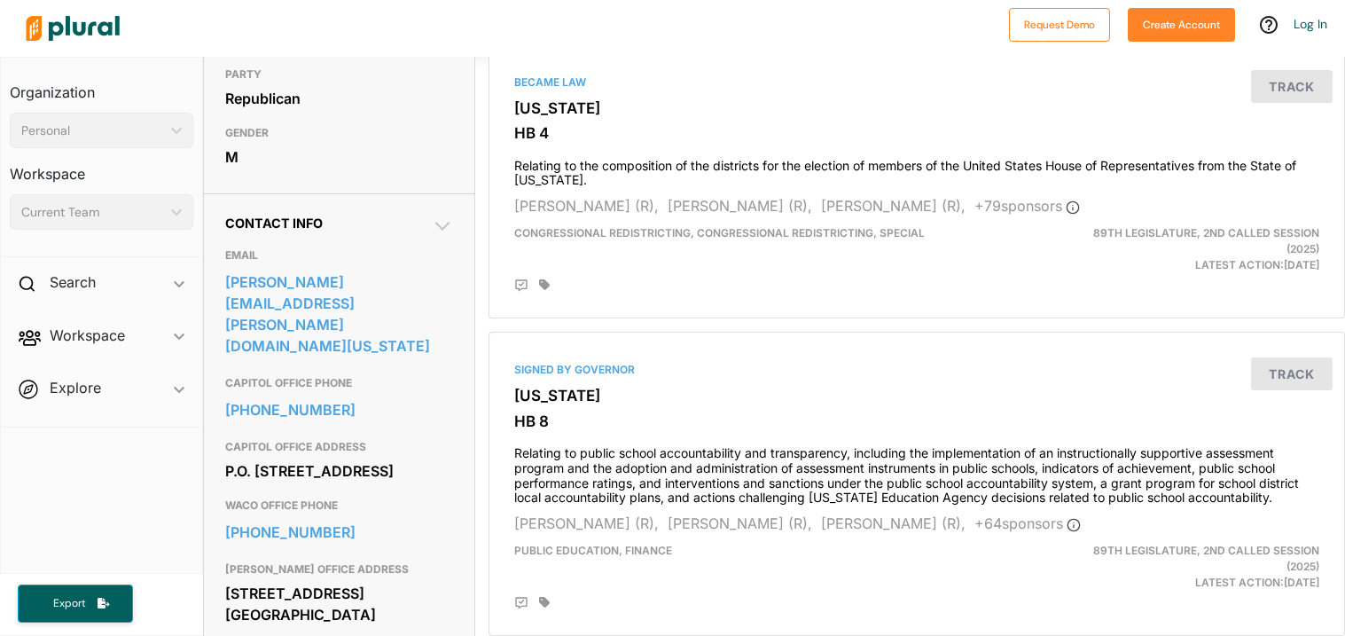
scroll to position [380, 0]
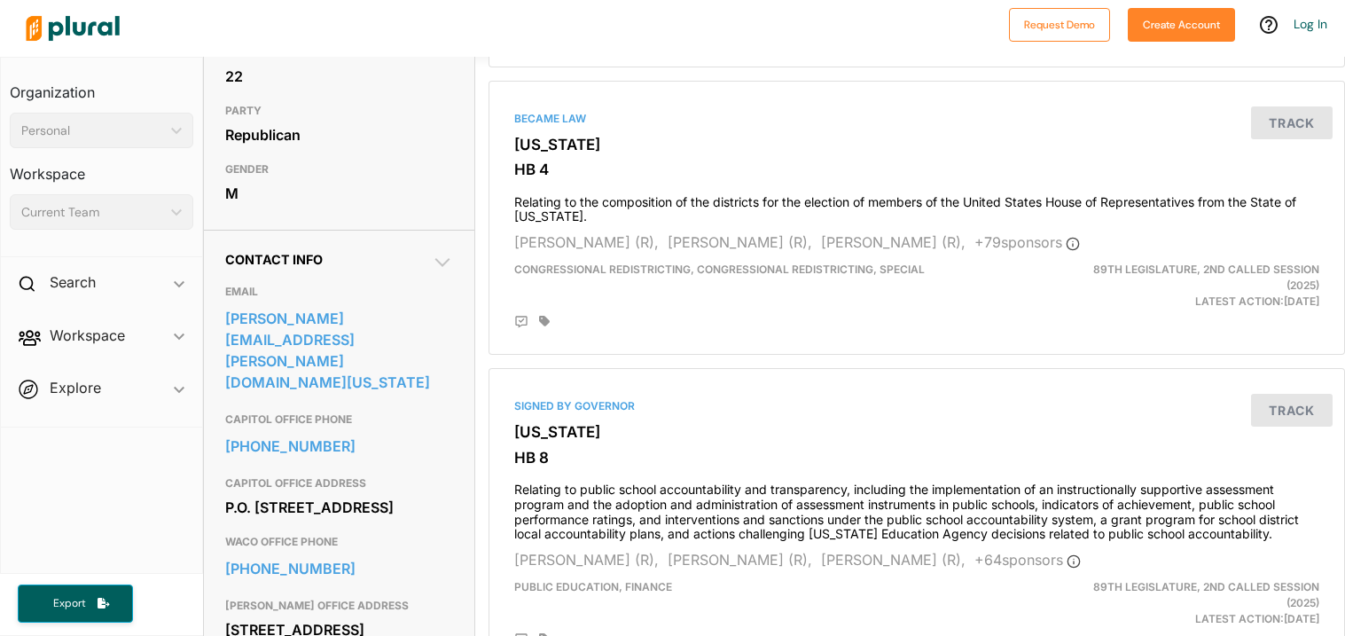
drag, startPoint x: 351, startPoint y: 501, endPoint x: 229, endPoint y: 471, distance: 126.0
click at [229, 494] on div "P.O. Box 12068 Capitol Station Austin, TX 78711" at bounding box center [339, 507] width 228 height 27
copy div "P.O. Box 12068 Capitol Station Austin, TX 78711"
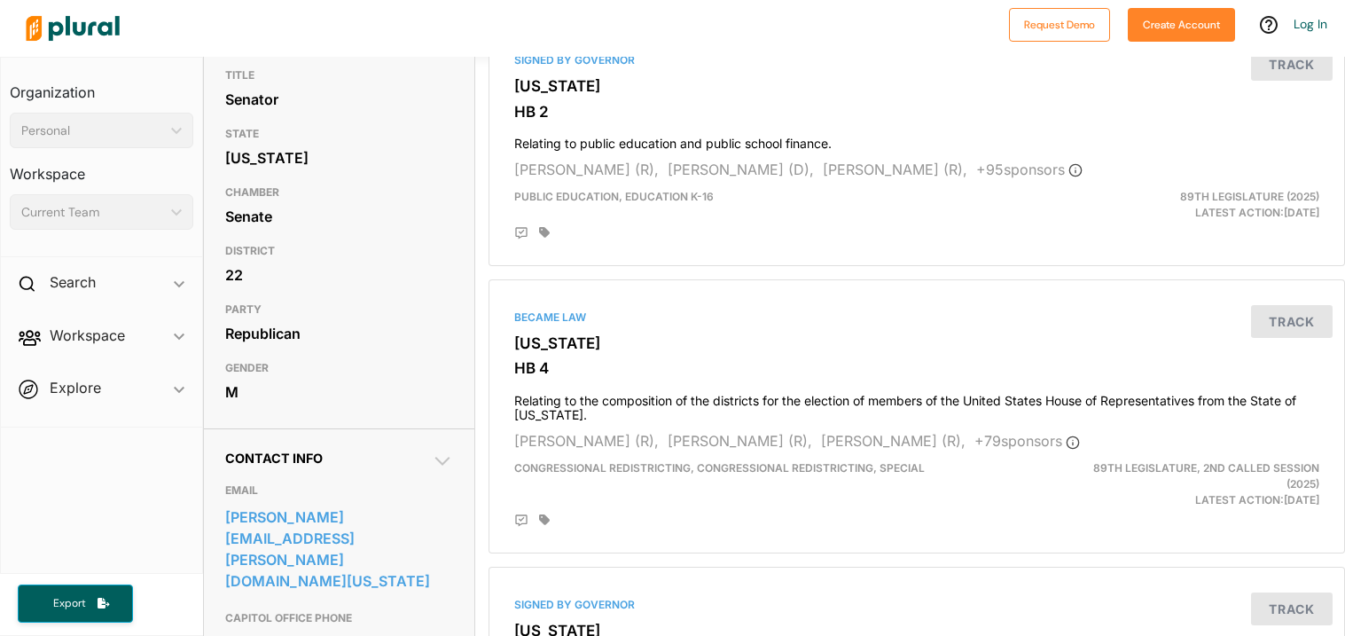
scroll to position [0, 0]
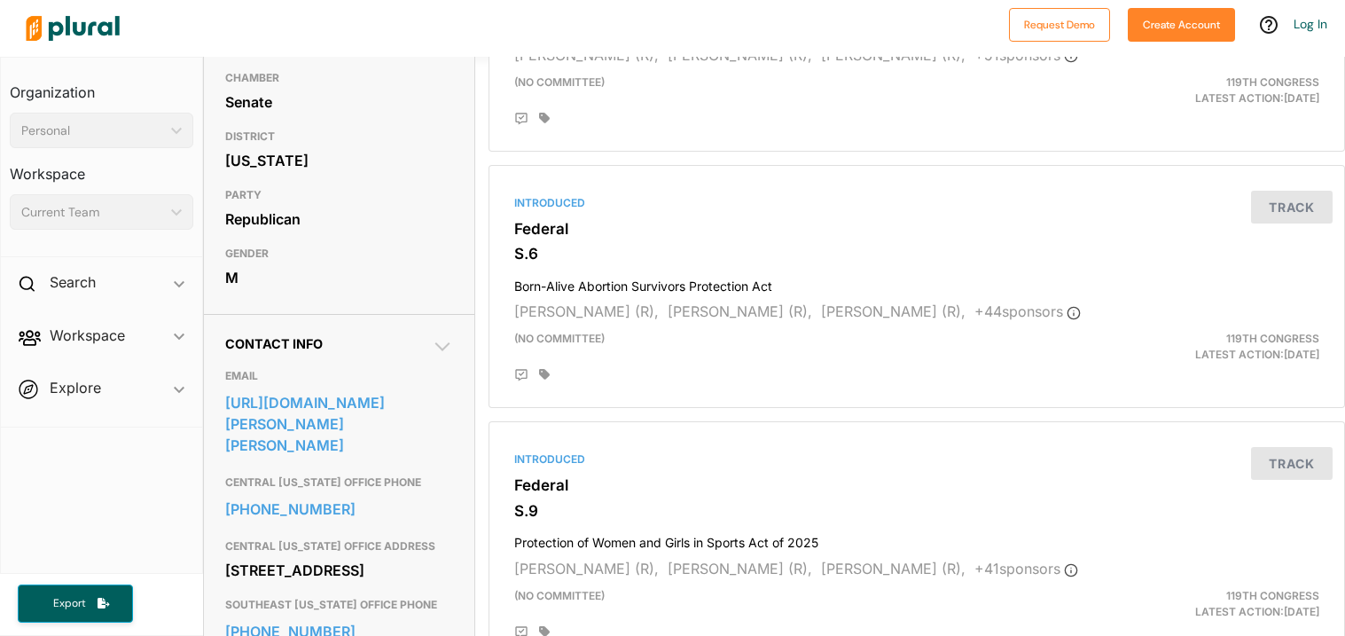
scroll to position [316, 0]
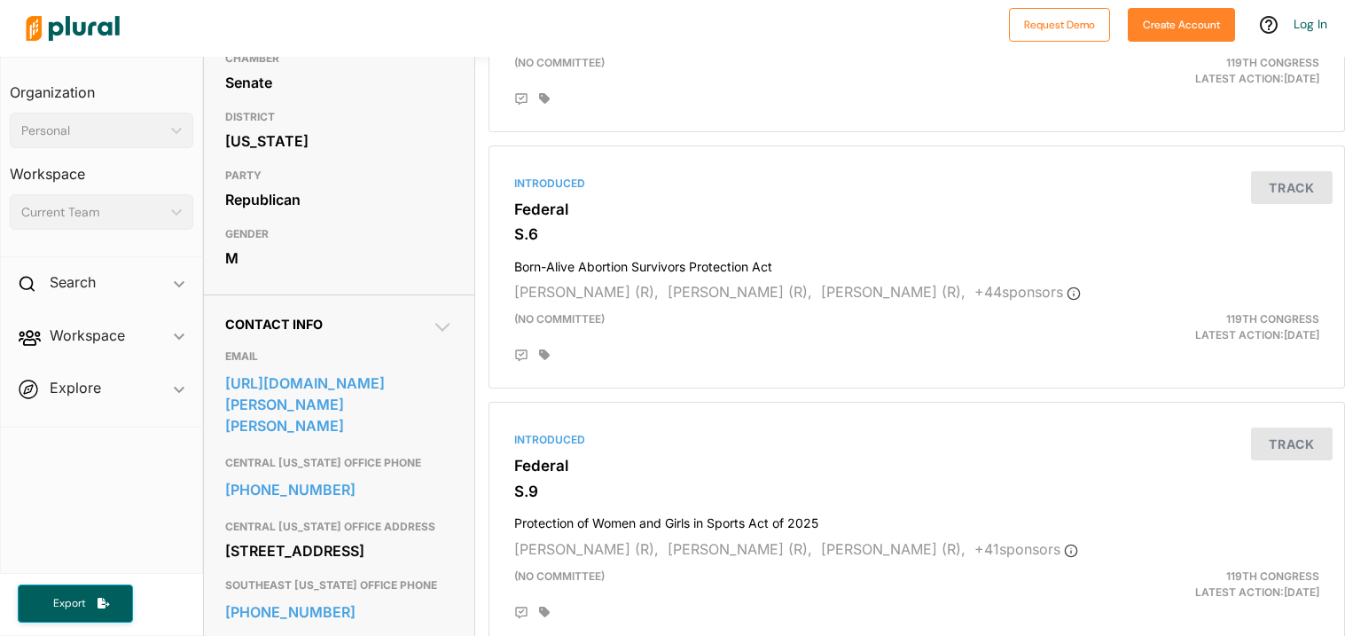
drag, startPoint x: 361, startPoint y: 558, endPoint x: 228, endPoint y: 525, distance: 137.0
click at [228, 537] on div "[STREET_ADDRESS]" at bounding box center [339, 550] width 228 height 27
copy div "[STREET_ADDRESS]"
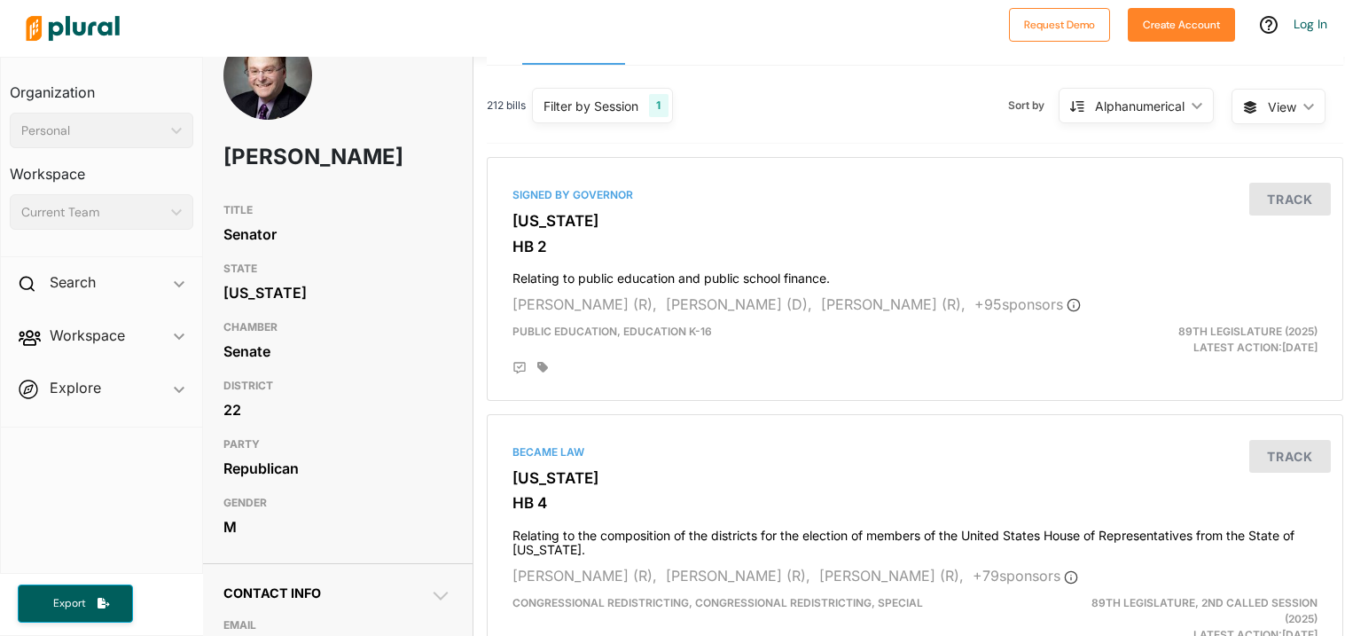
scroll to position [26, 2]
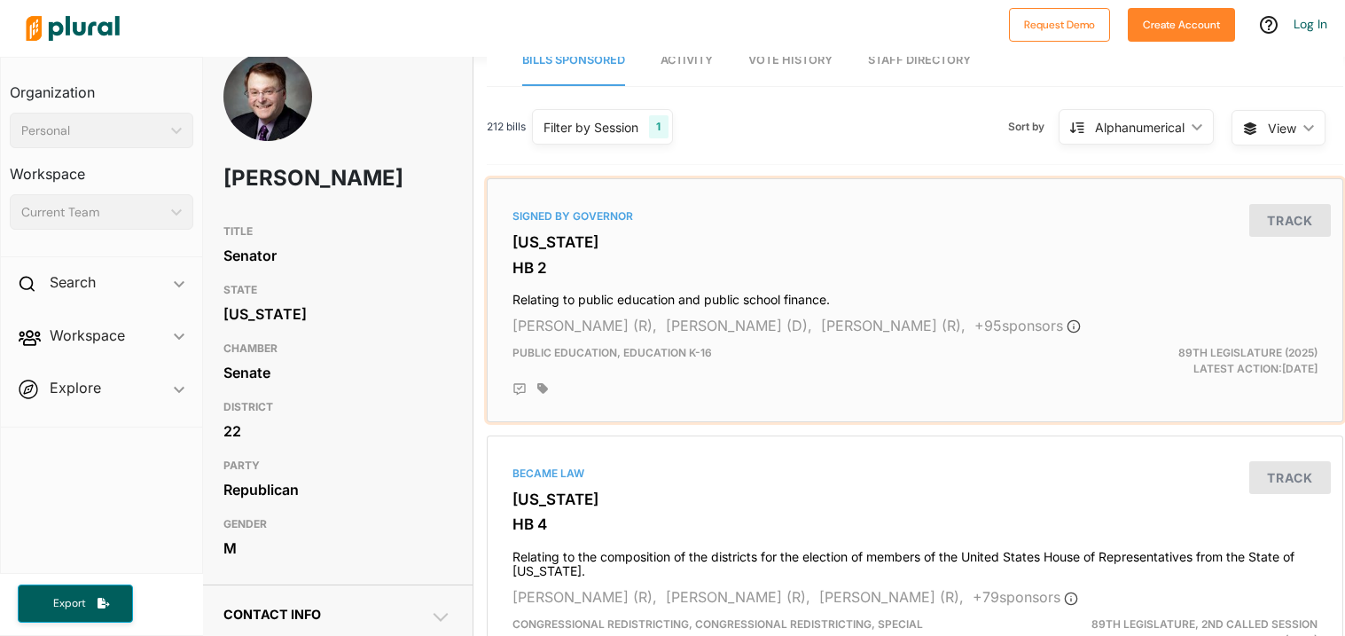
click at [669, 286] on h4 "Relating to public education and public school finance." at bounding box center [914, 296] width 805 height 24
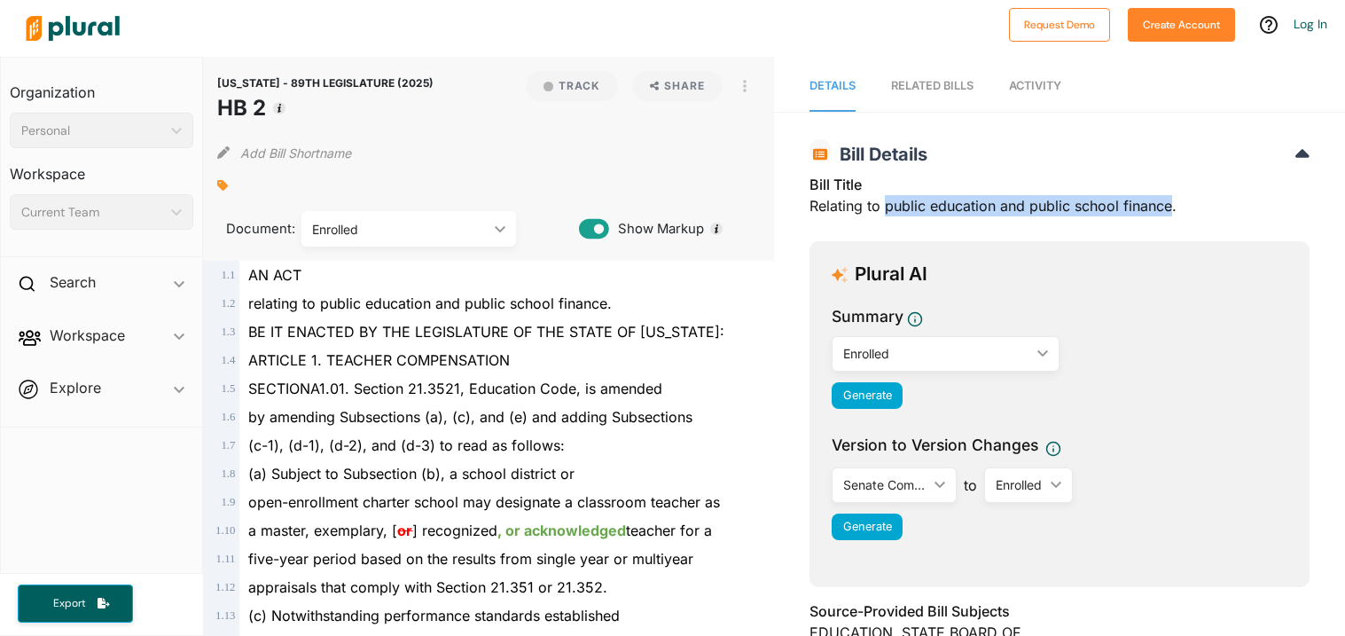
drag, startPoint x: 887, startPoint y: 207, endPoint x: 1170, endPoint y: 203, distance: 283.7
click at [1170, 203] on div "Bill Title Relating to public education and public school finance." at bounding box center [1059, 200] width 500 height 53
copy div "public education and public school finance"
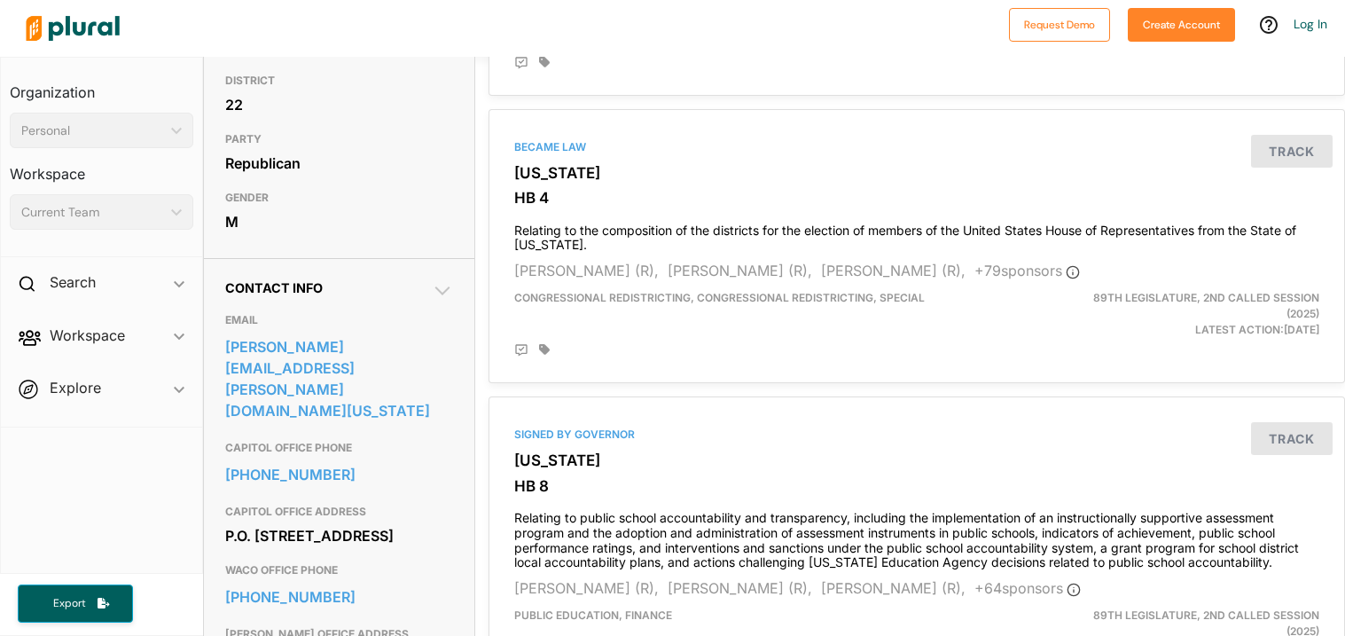
scroll to position [354, 0]
click at [770, 454] on h3 "Texas" at bounding box center [916, 459] width 805 height 18
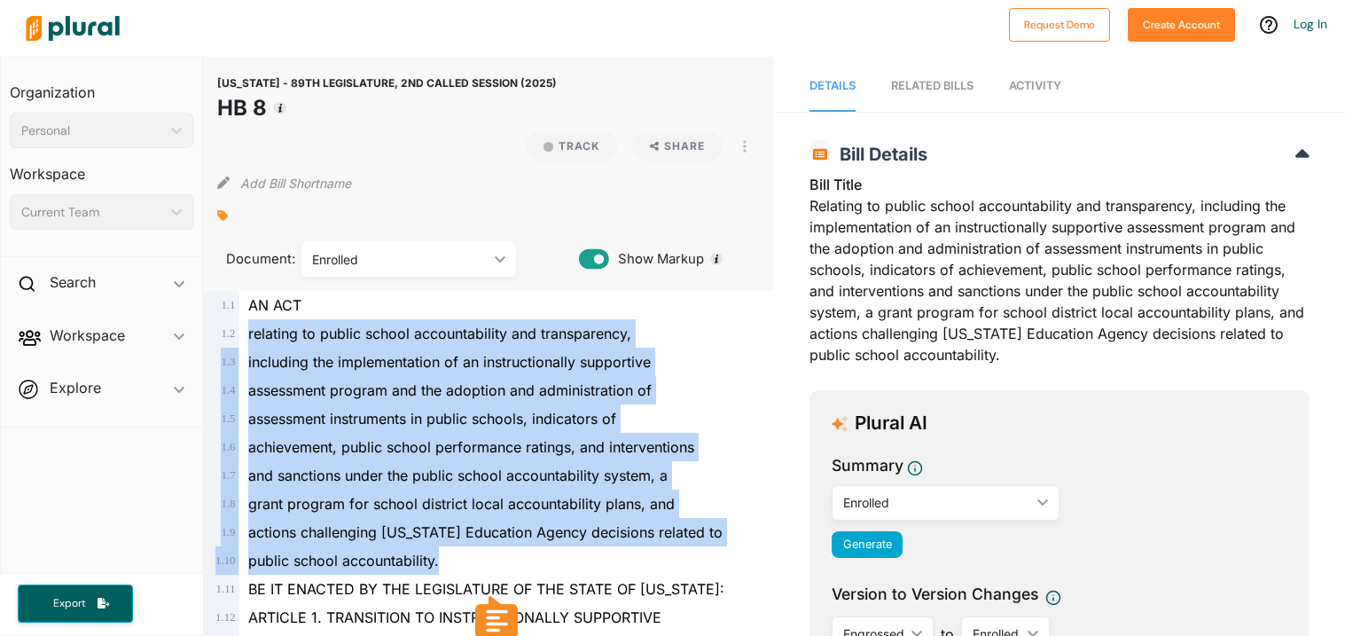
drag, startPoint x: 461, startPoint y: 551, endPoint x: 249, endPoint y: 331, distance: 306.0
copy div "relating to public school accountability and transparency, 1 . 3 including the …"
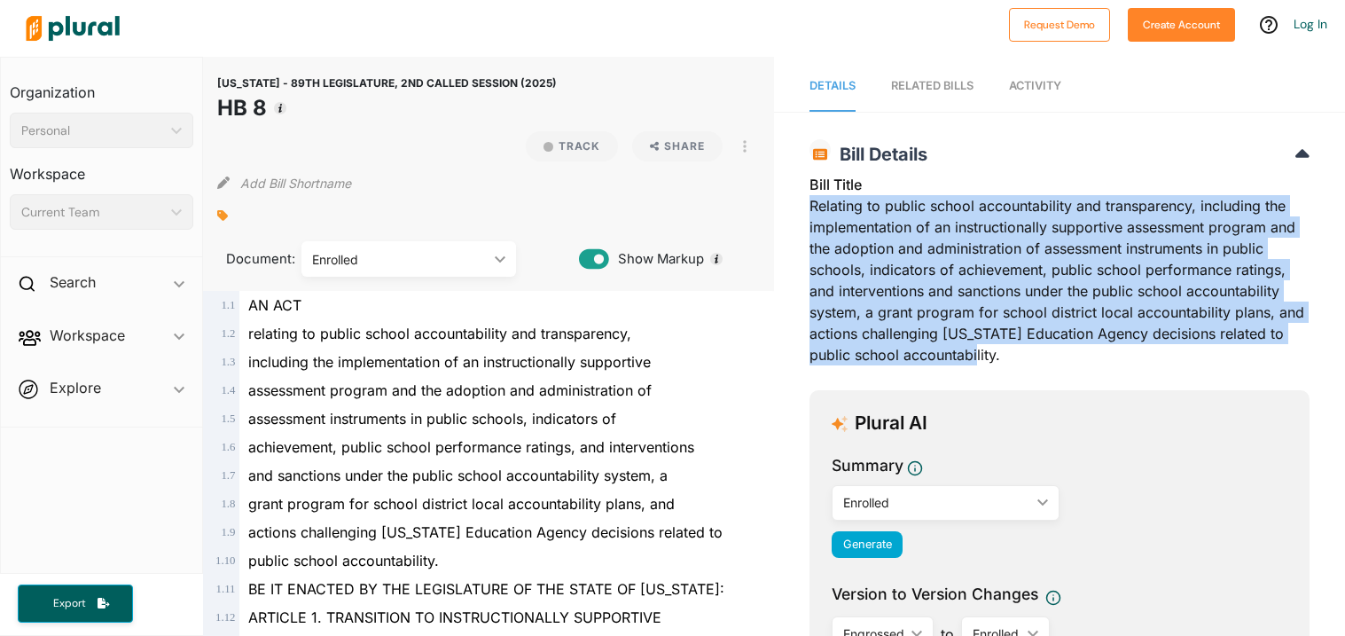
drag, startPoint x: 811, startPoint y: 212, endPoint x: 965, endPoint y: 346, distance: 203.6
click at [965, 346] on div "Bill Title Relating to public school accountability and transparency, including…" at bounding box center [1059, 275] width 500 height 202
copy div "Relating to public school accountability and transparency, including the implem…"
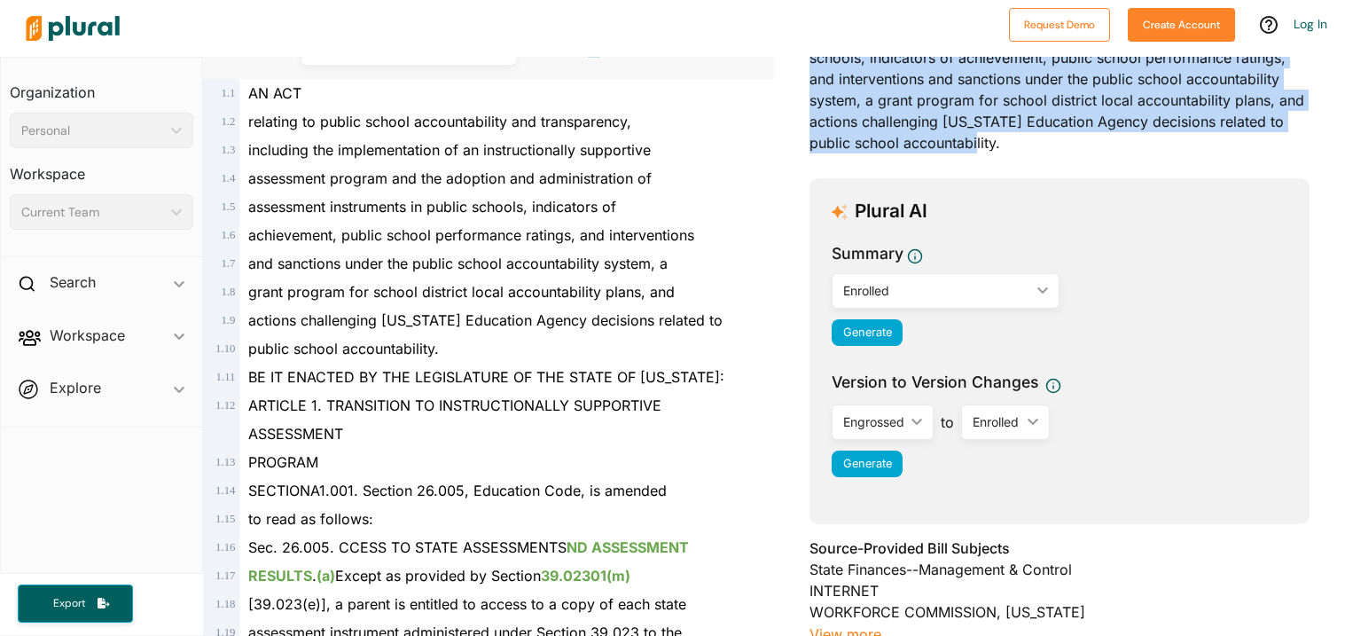
scroll to position [215, 0]
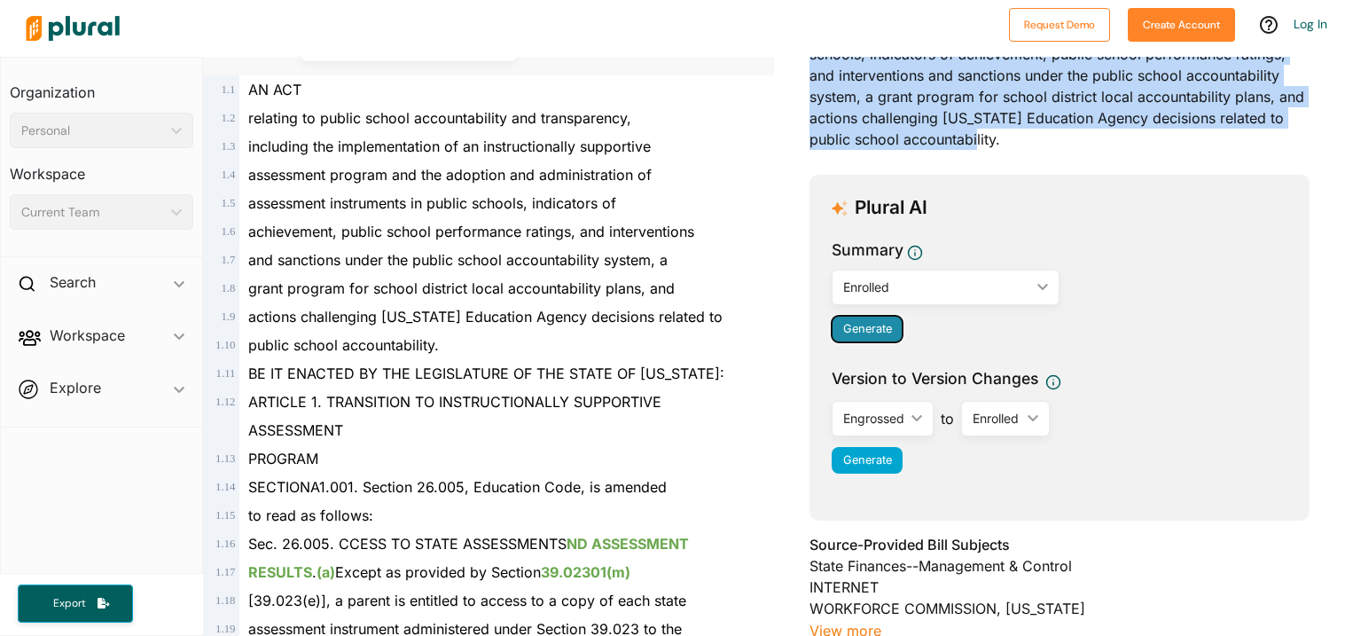
click at [893, 324] on button "Generate" at bounding box center [867, 329] width 71 height 27
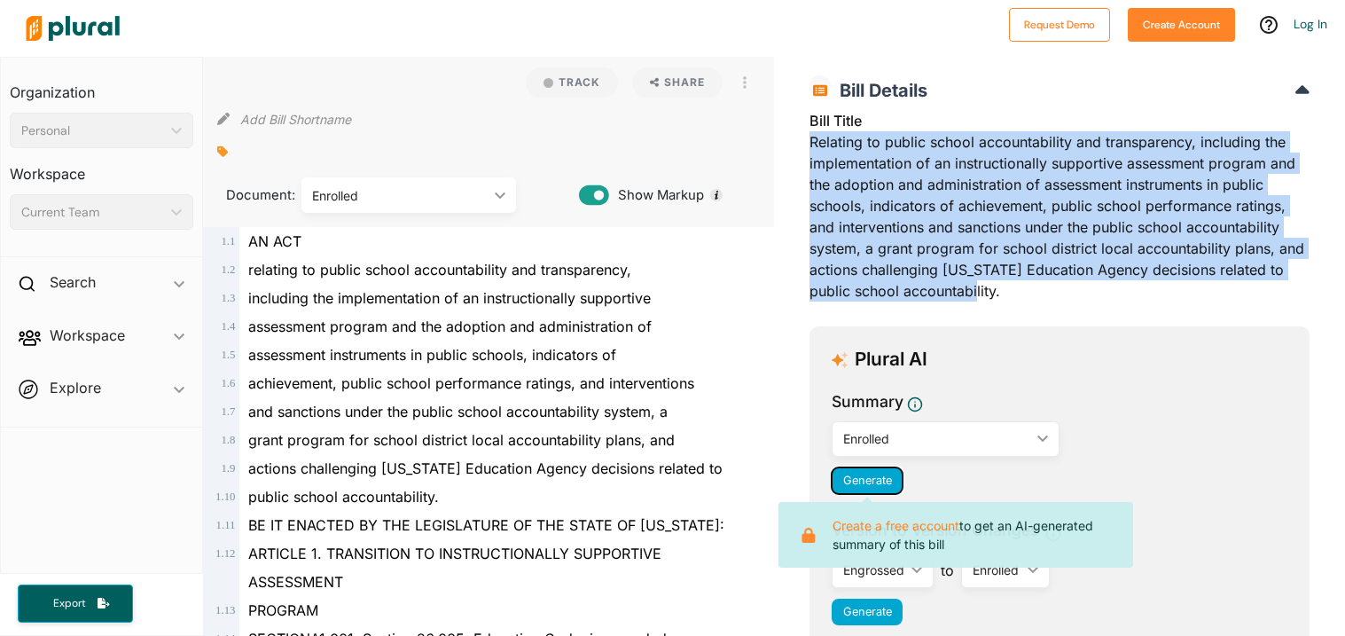
scroll to position [54, 0]
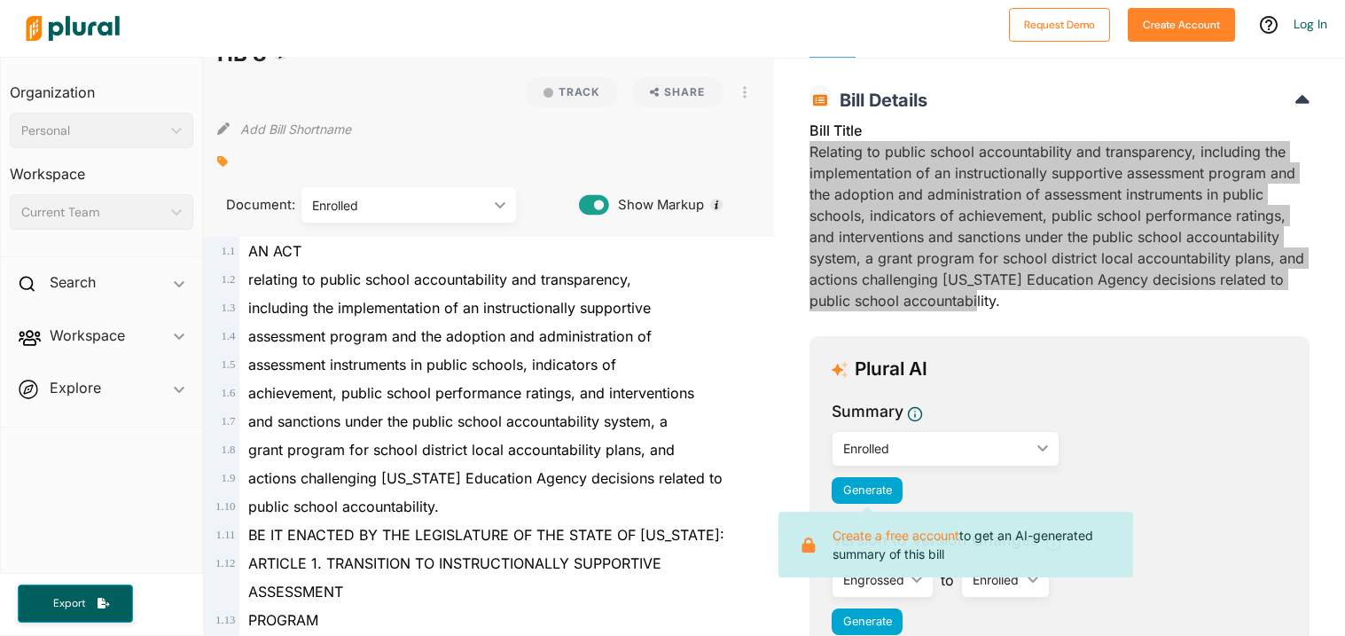
click at [841, 160] on div "Bill Title Relating to public school accountability and transparency, including…" at bounding box center [1059, 221] width 500 height 202
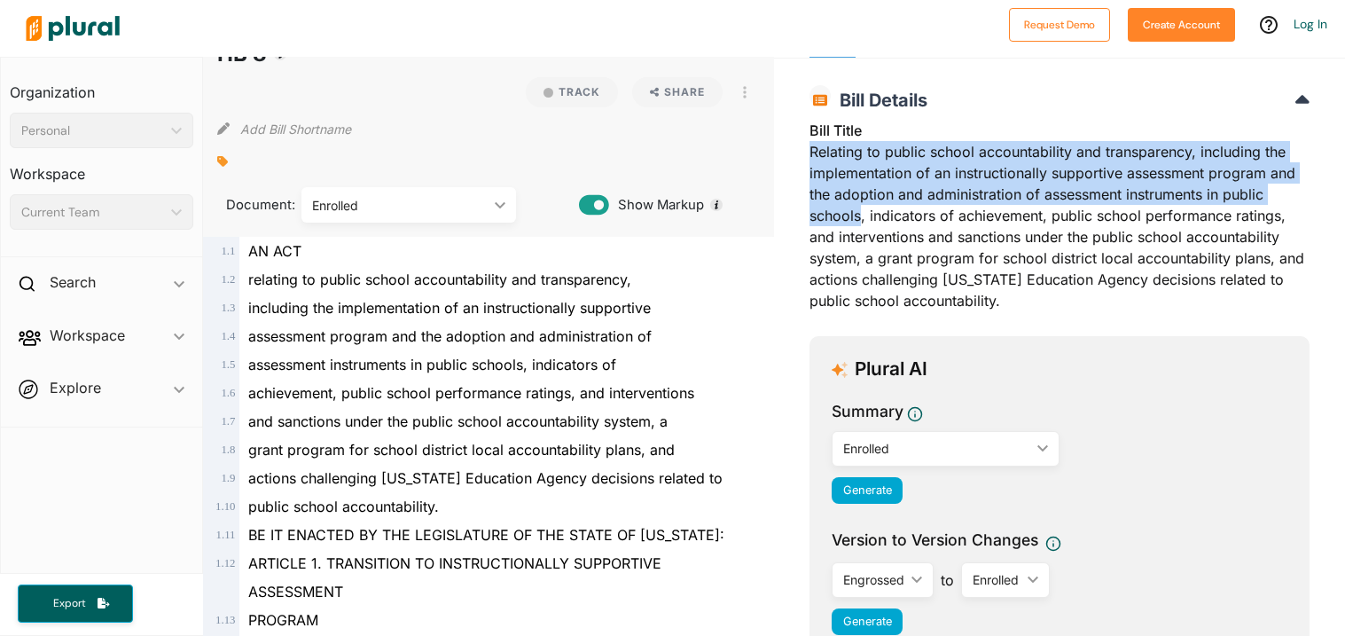
drag, startPoint x: 814, startPoint y: 152, endPoint x: 863, endPoint y: 223, distance: 86.8
click at [863, 223] on div "Bill Title Relating to public school accountability and transparency, including…" at bounding box center [1059, 221] width 500 height 202
copy div "Relating to public school accountability and transparency, including the implem…"
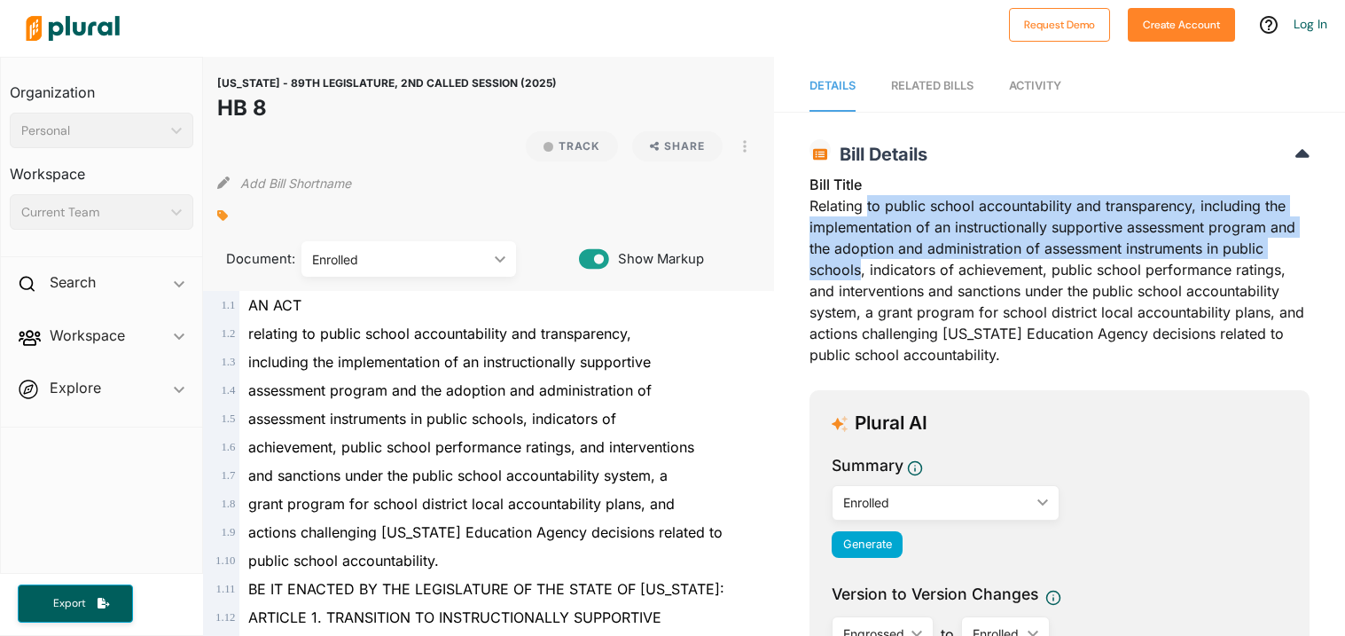
drag, startPoint x: 868, startPoint y: 208, endPoint x: 859, endPoint y: 265, distance: 57.4
click at [859, 265] on div "Bill Title Relating to public school accountability and transparency, including…" at bounding box center [1059, 275] width 500 height 202
copy div "to public school accountability and transparency, including the implementation …"
